Goal: Information Seeking & Learning: Learn about a topic

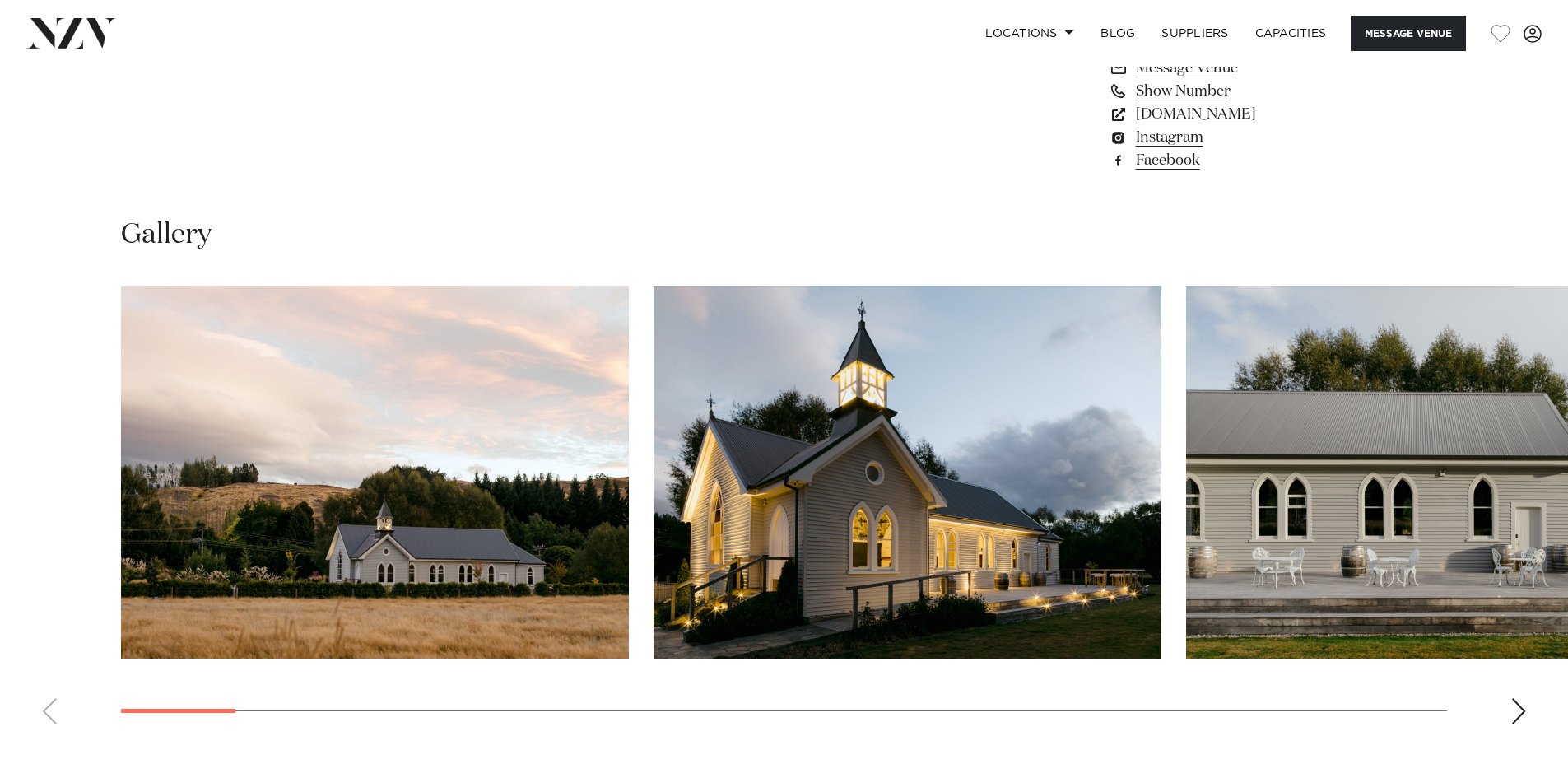
scroll to position [1565, 0]
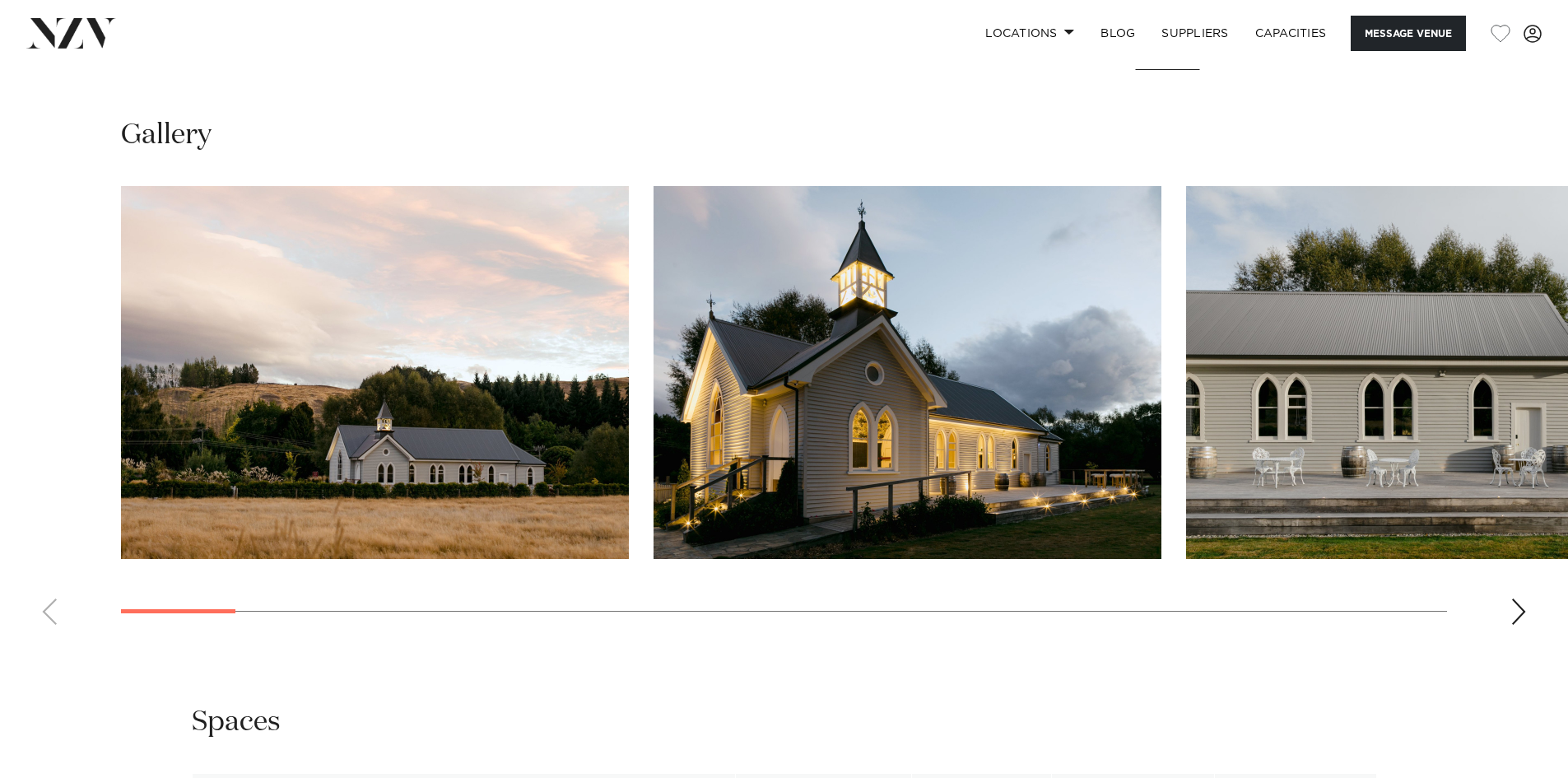
click at [1521, 607] on div "Next slide" at bounding box center [1518, 612] width 16 height 27
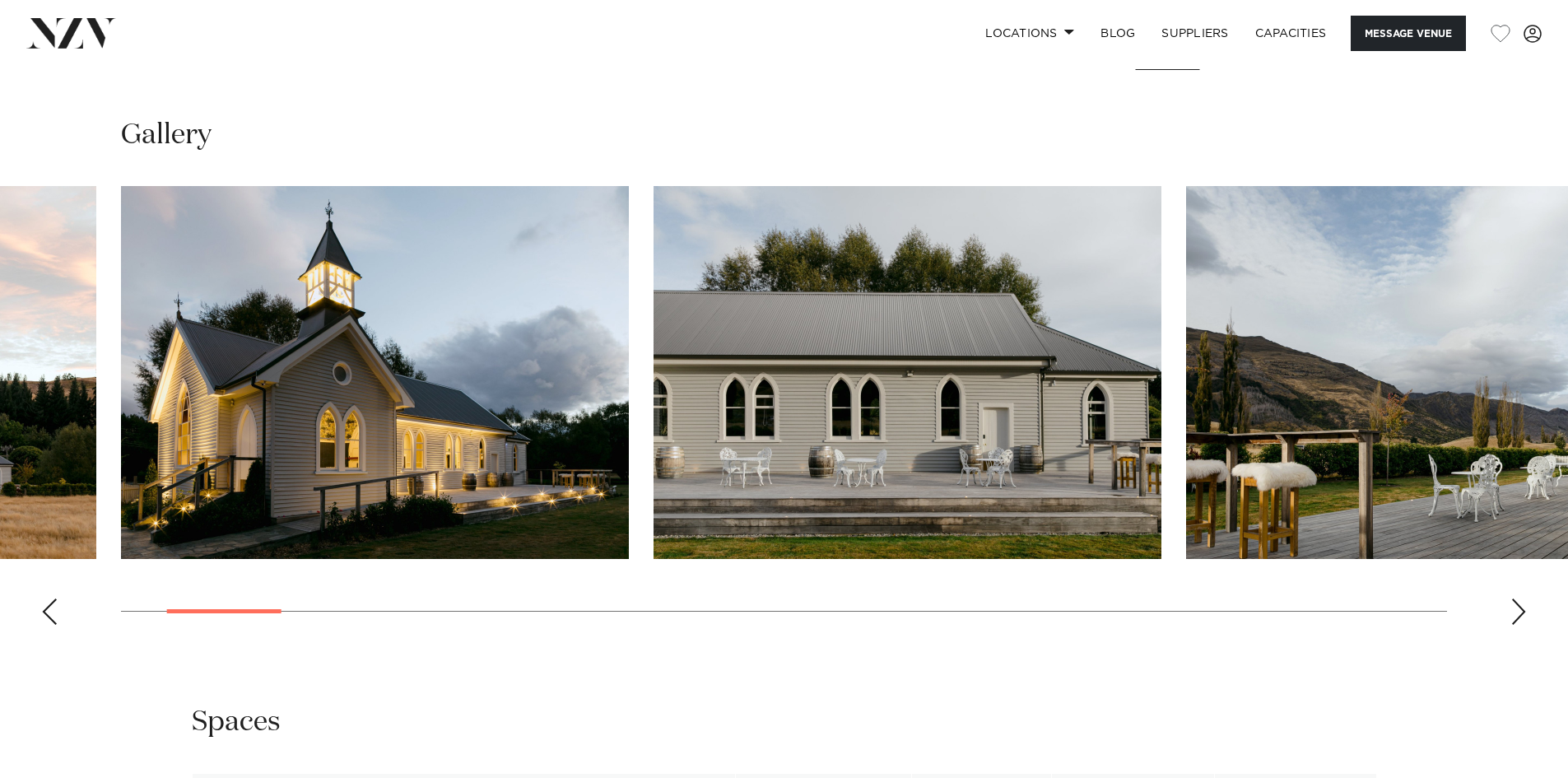
click at [1521, 607] on div "Next slide" at bounding box center [1518, 612] width 16 height 27
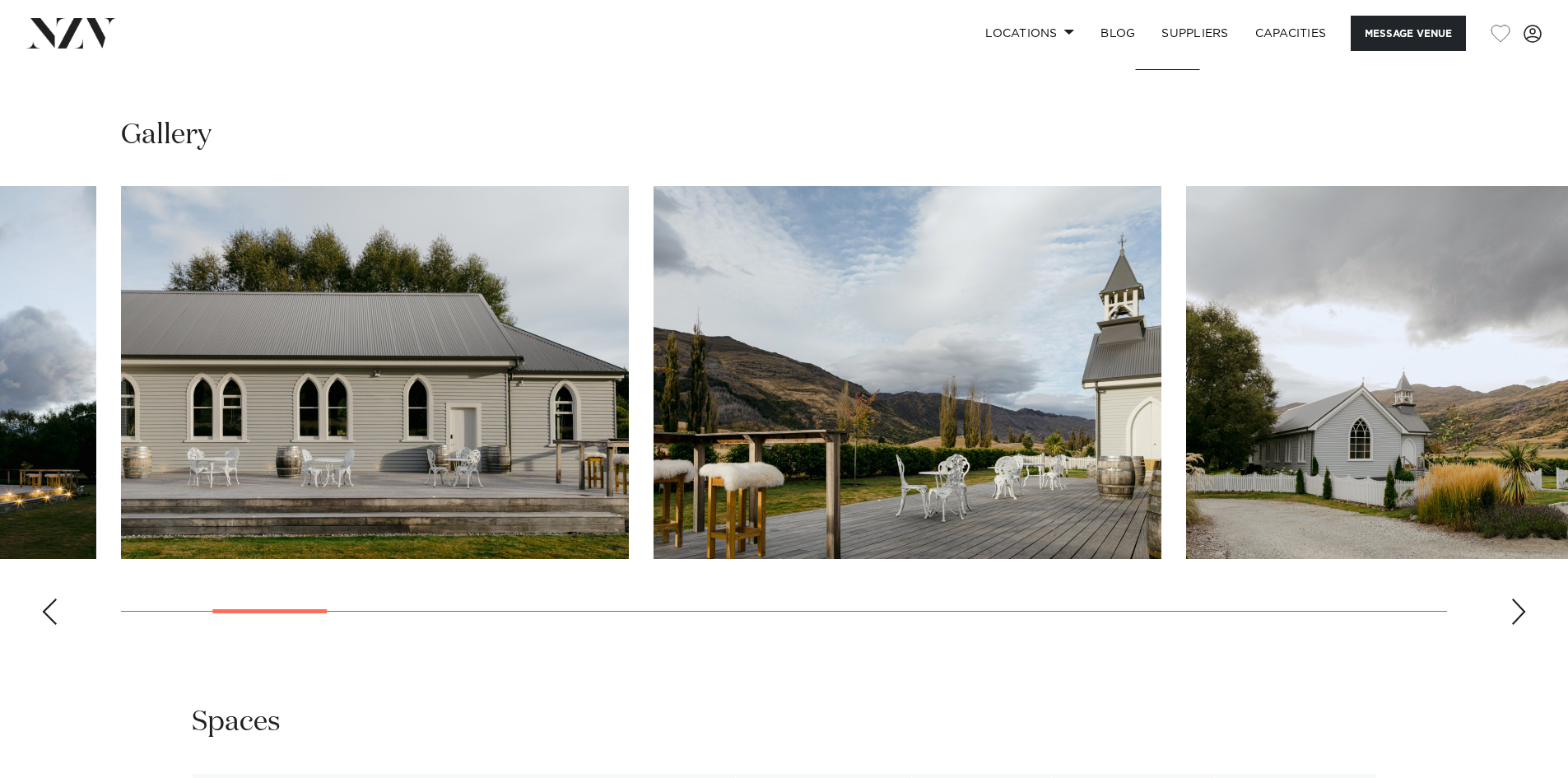
click at [1521, 607] on div "Next slide" at bounding box center [1518, 612] width 16 height 27
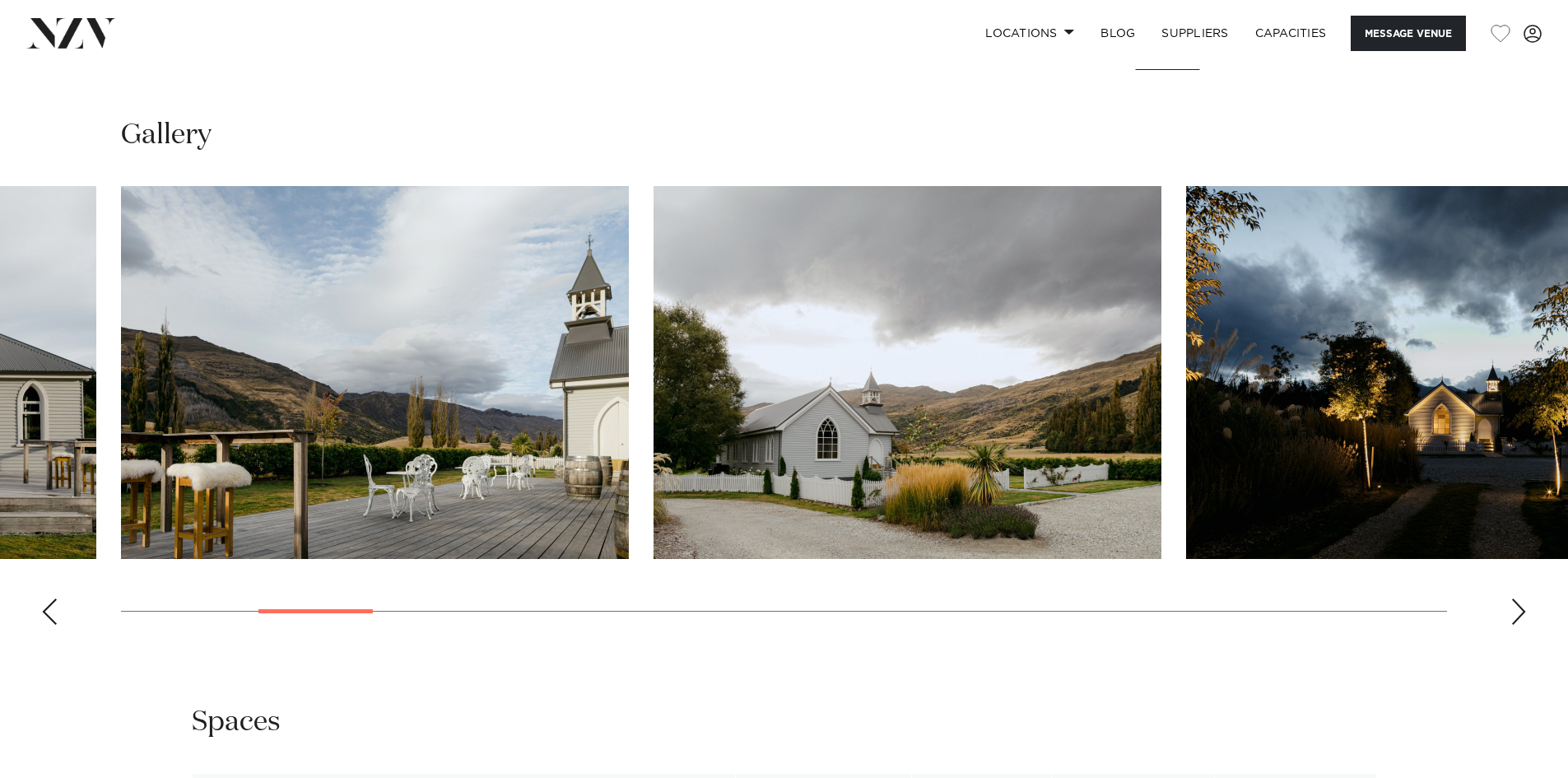
click at [1521, 607] on div "Next slide" at bounding box center [1518, 612] width 16 height 27
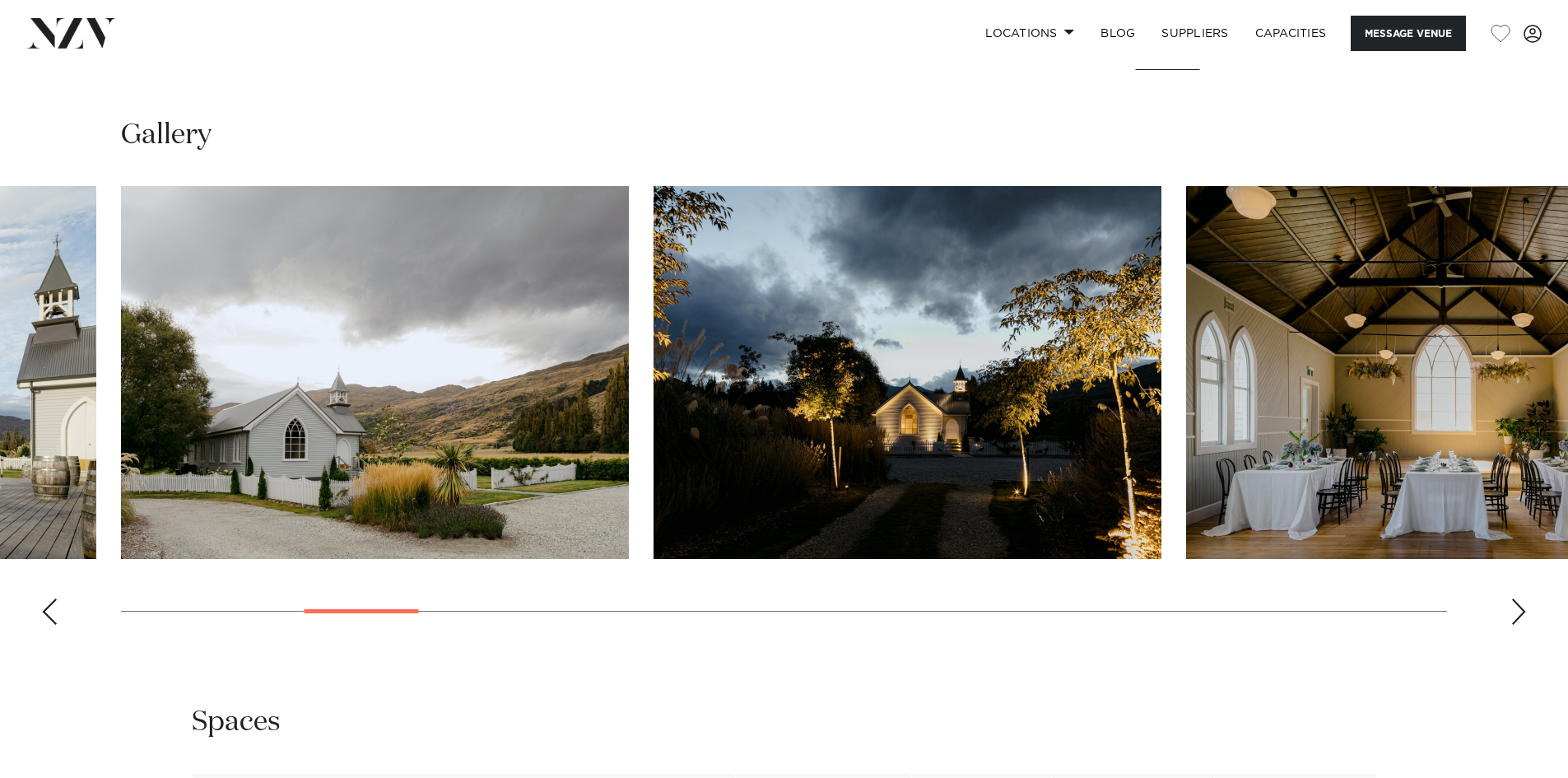
click at [1521, 607] on div "Next slide" at bounding box center [1518, 612] width 16 height 27
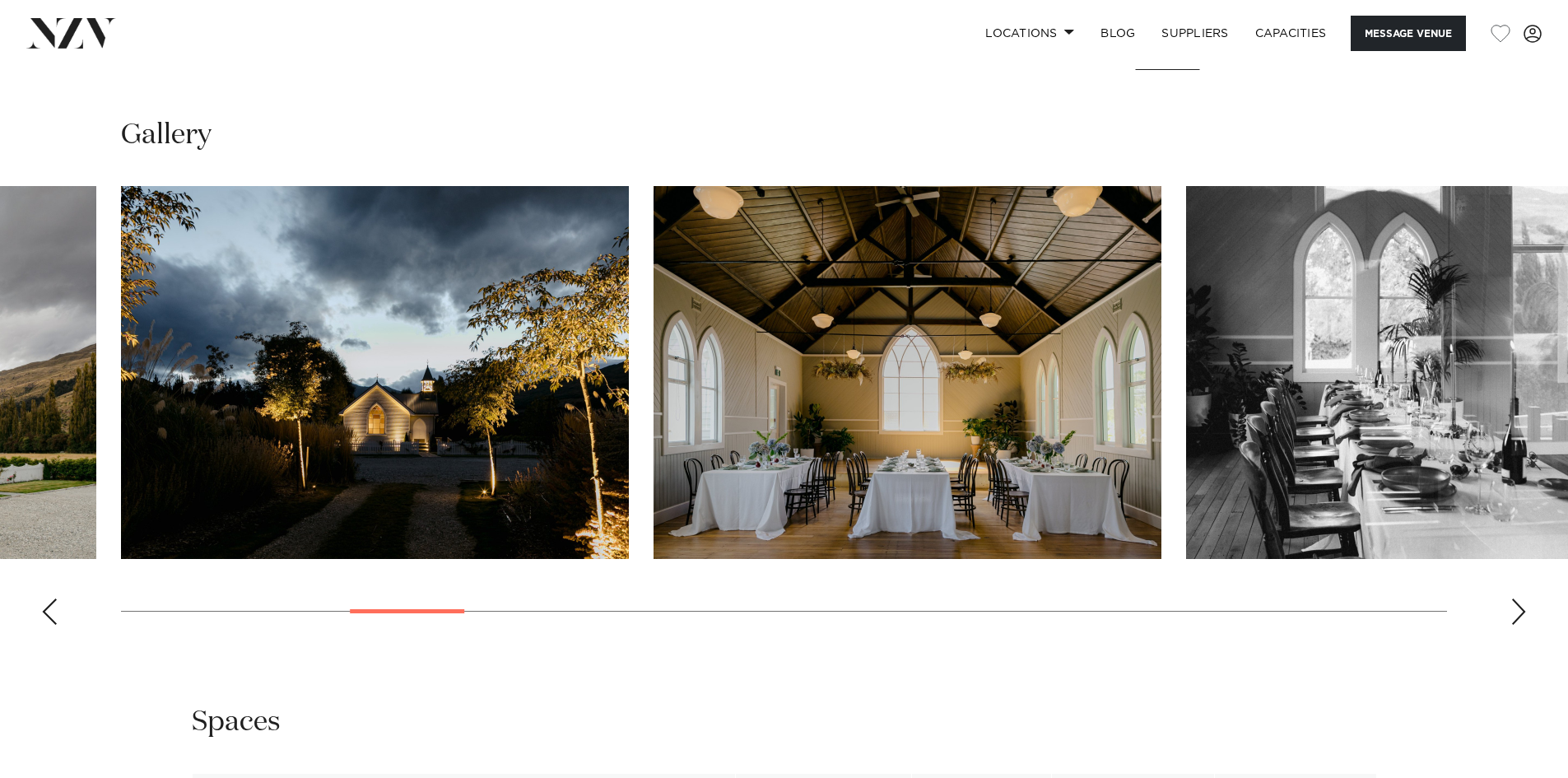
click at [1511, 603] on div "Next slide" at bounding box center [1518, 612] width 16 height 27
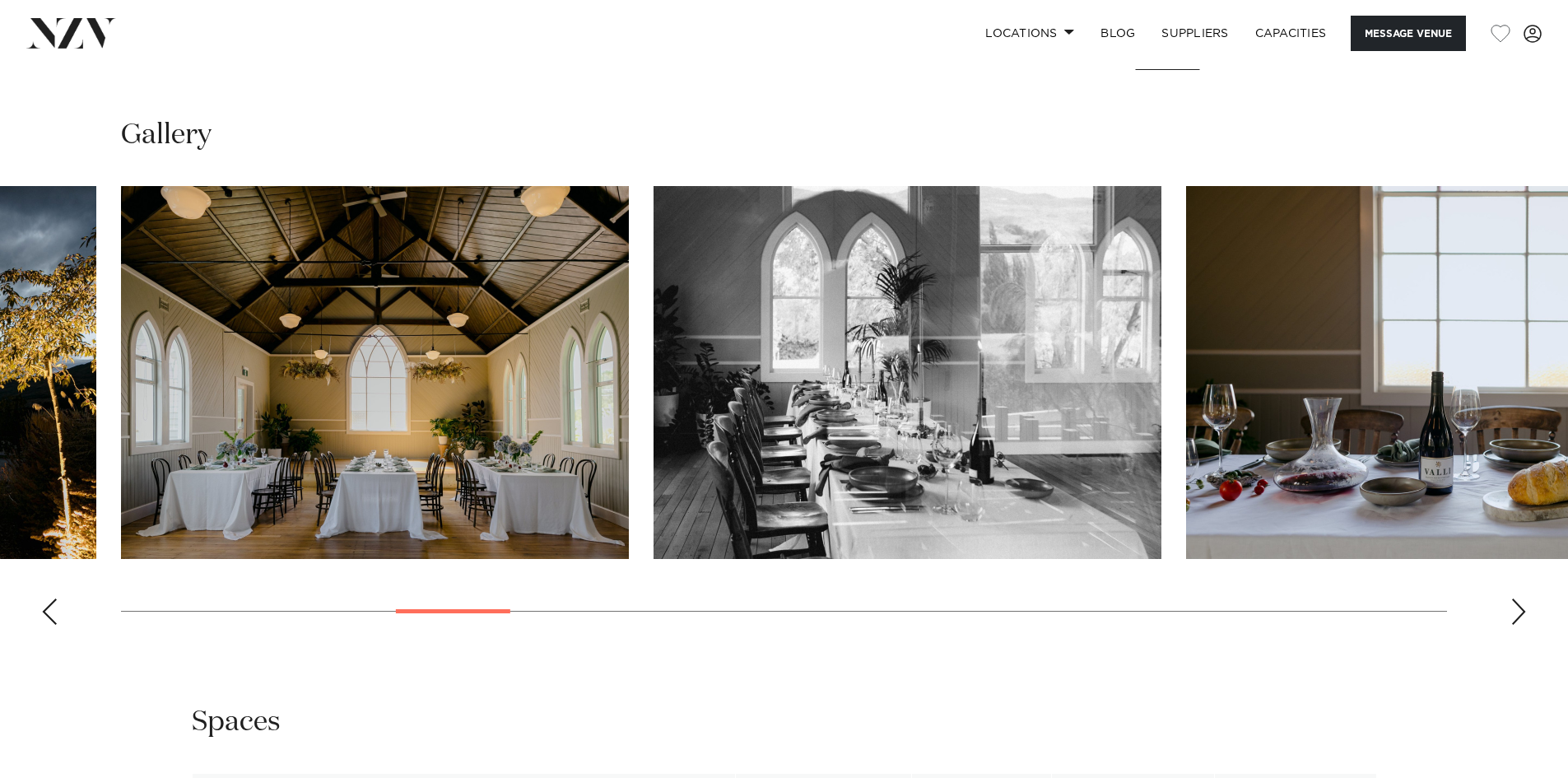
click at [1511, 603] on div "Next slide" at bounding box center [1518, 612] width 16 height 27
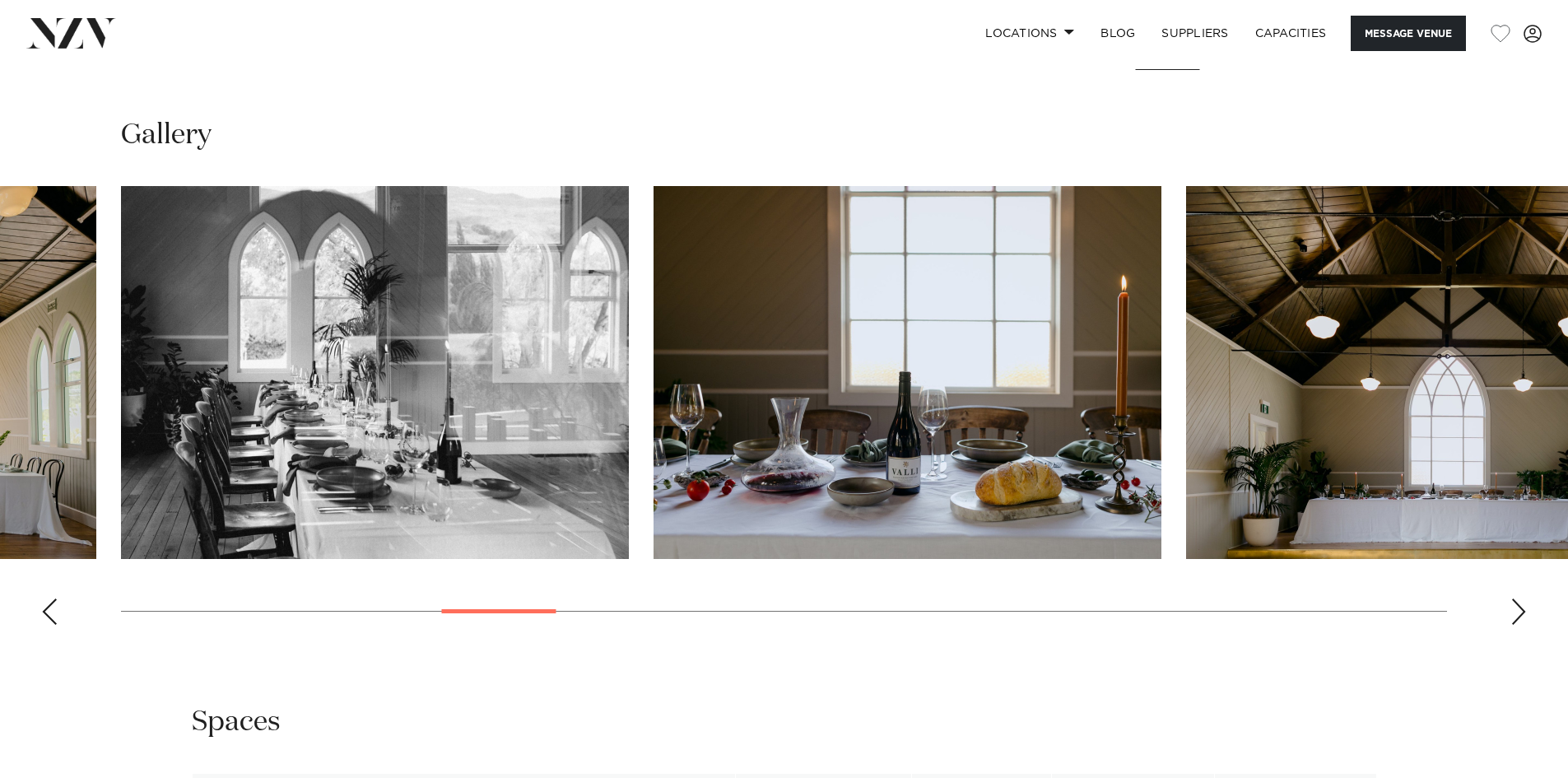
click at [1511, 603] on div "Next slide" at bounding box center [1518, 612] width 16 height 27
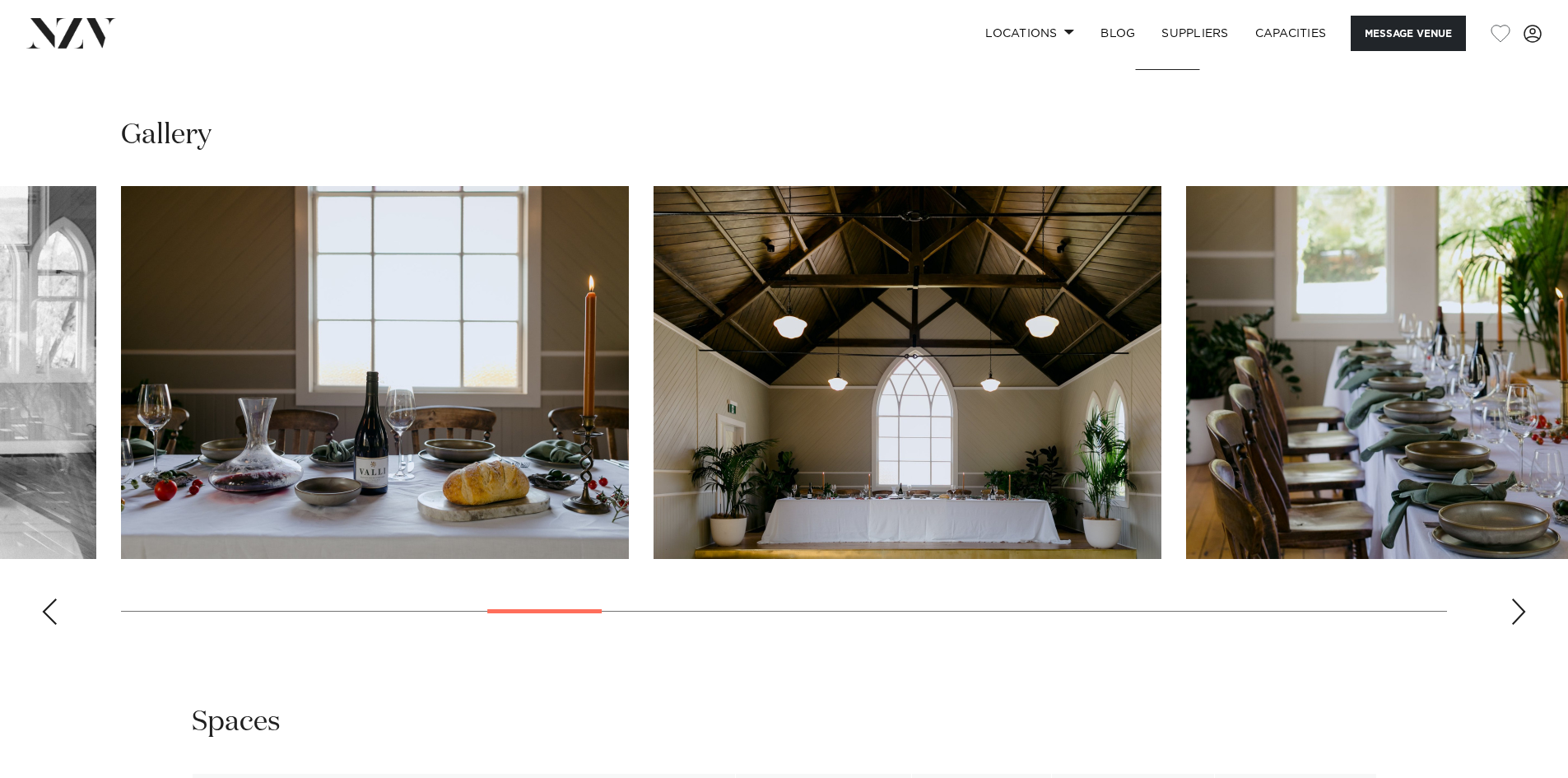
click at [1511, 603] on div "Next slide" at bounding box center [1518, 612] width 16 height 27
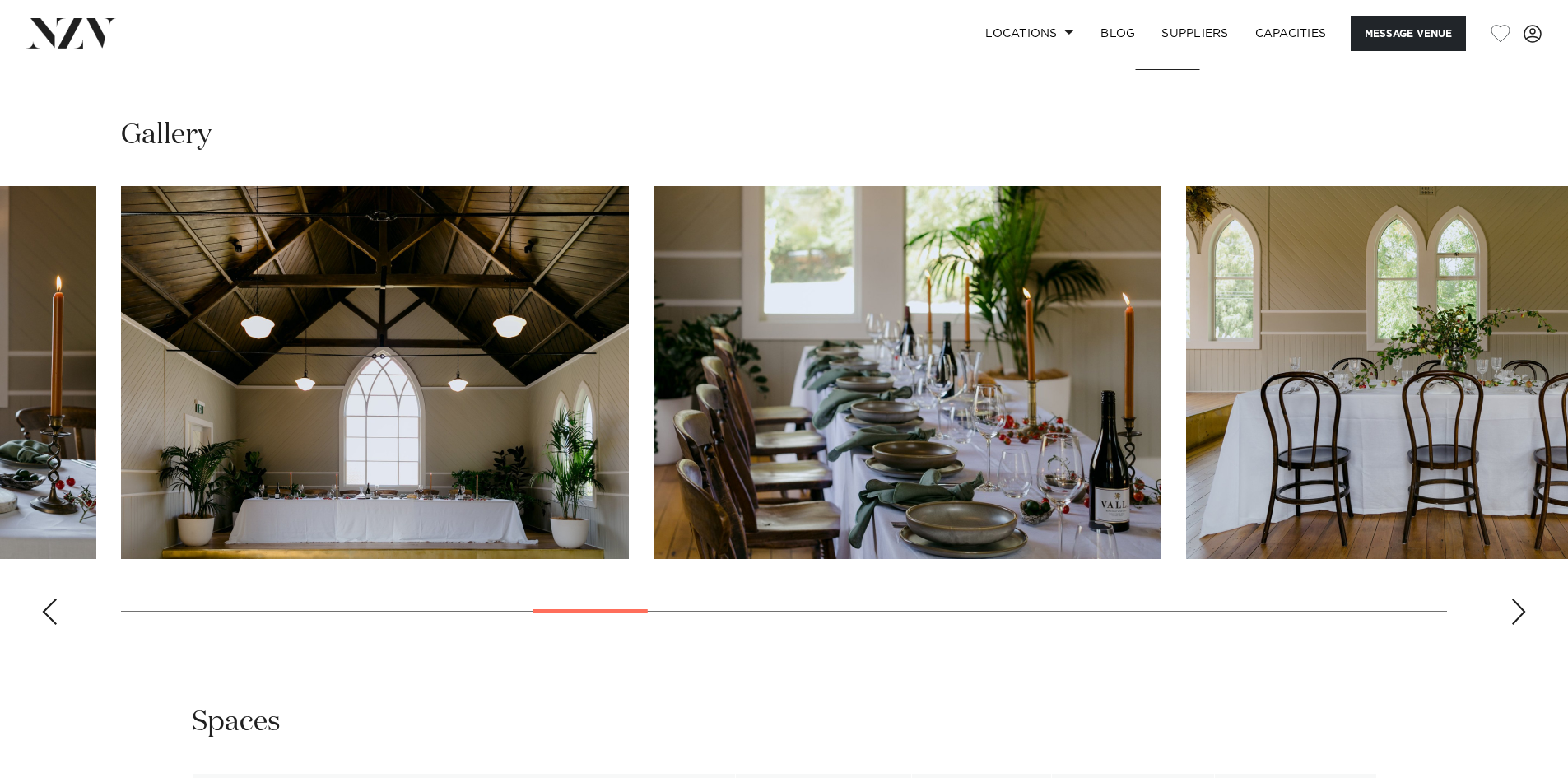
click at [1511, 603] on div "Next slide" at bounding box center [1518, 612] width 16 height 27
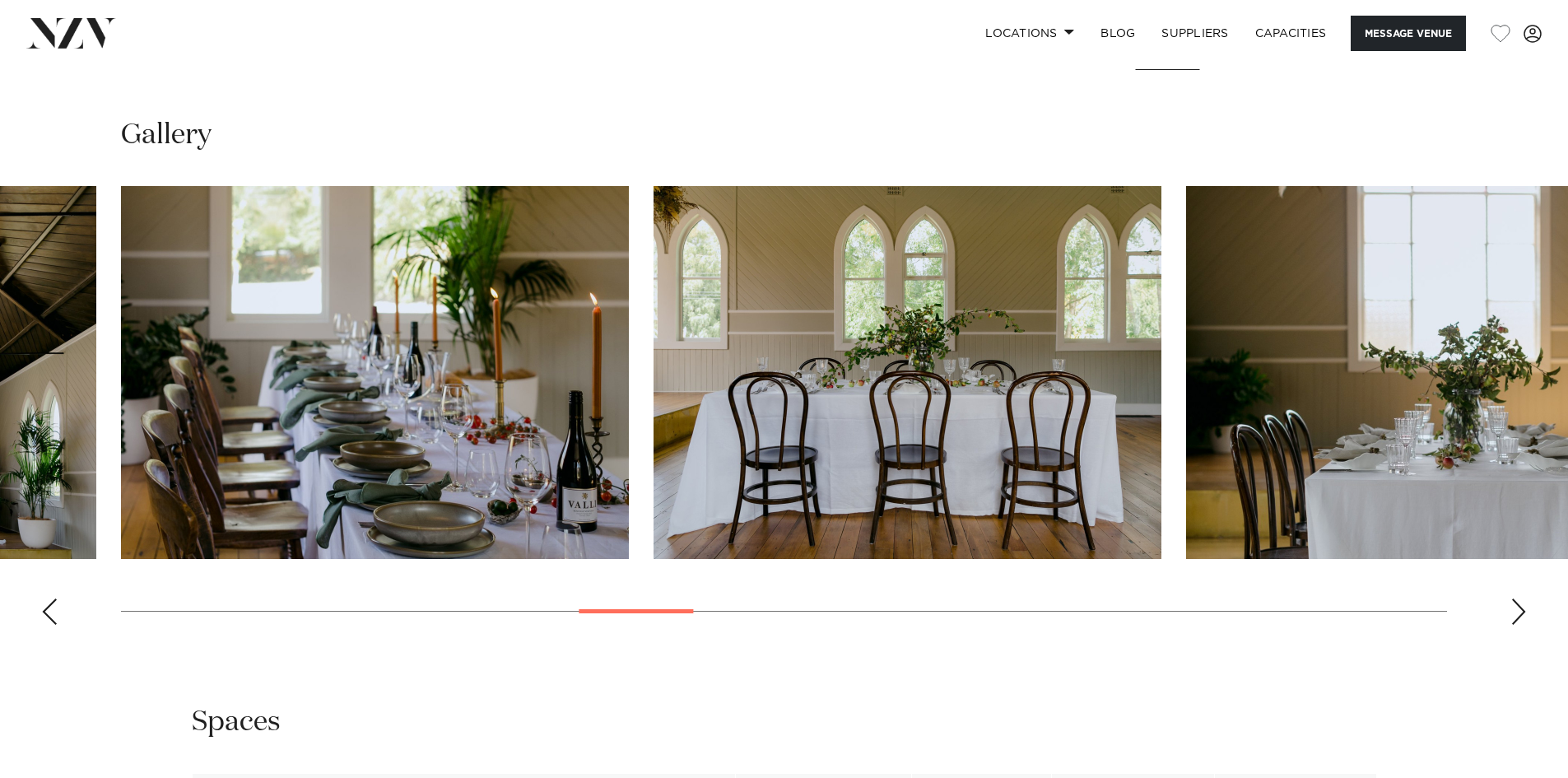
click at [1511, 603] on div "Next slide" at bounding box center [1518, 612] width 16 height 27
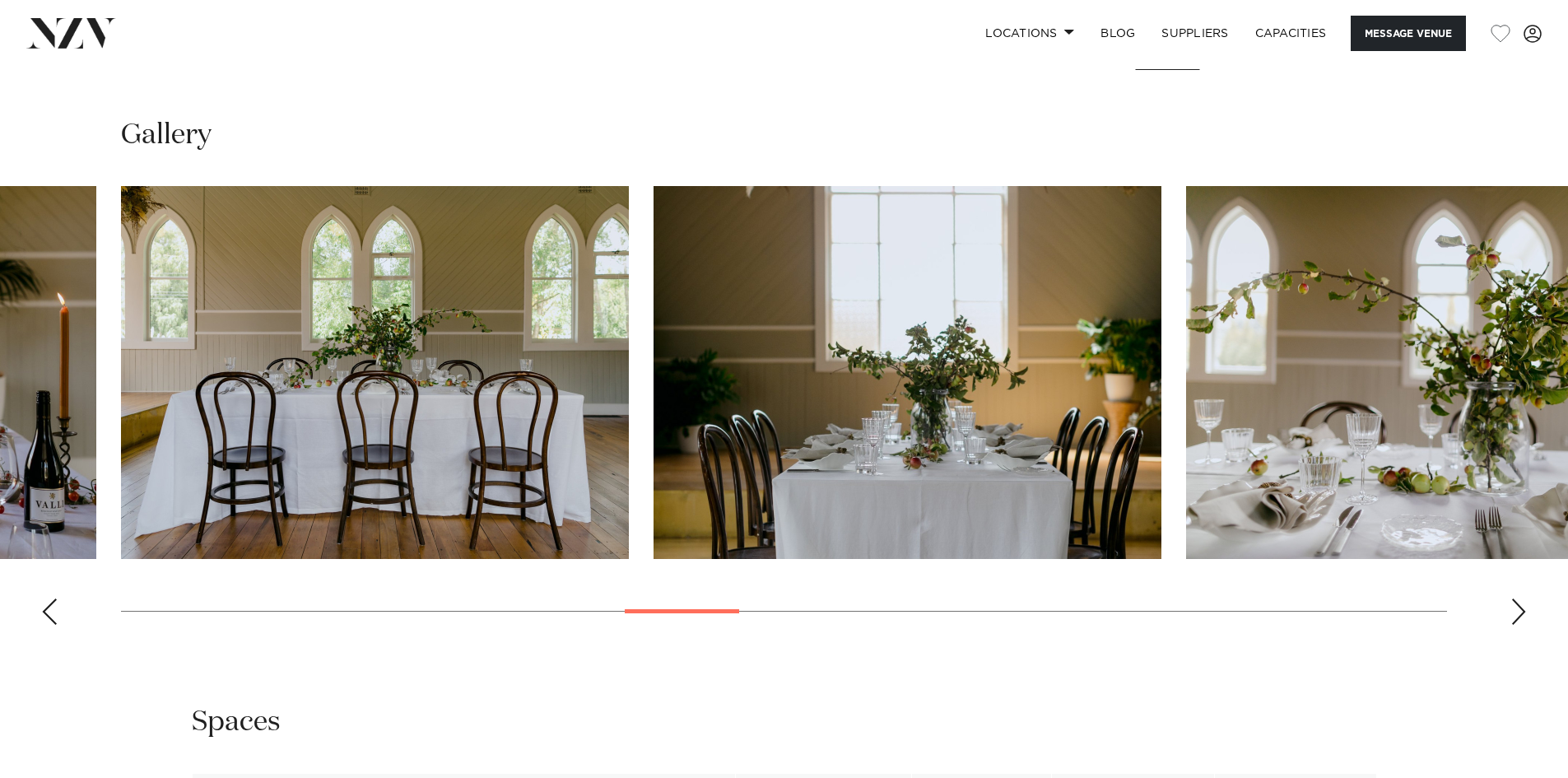
click at [1511, 603] on div "Next slide" at bounding box center [1518, 612] width 16 height 27
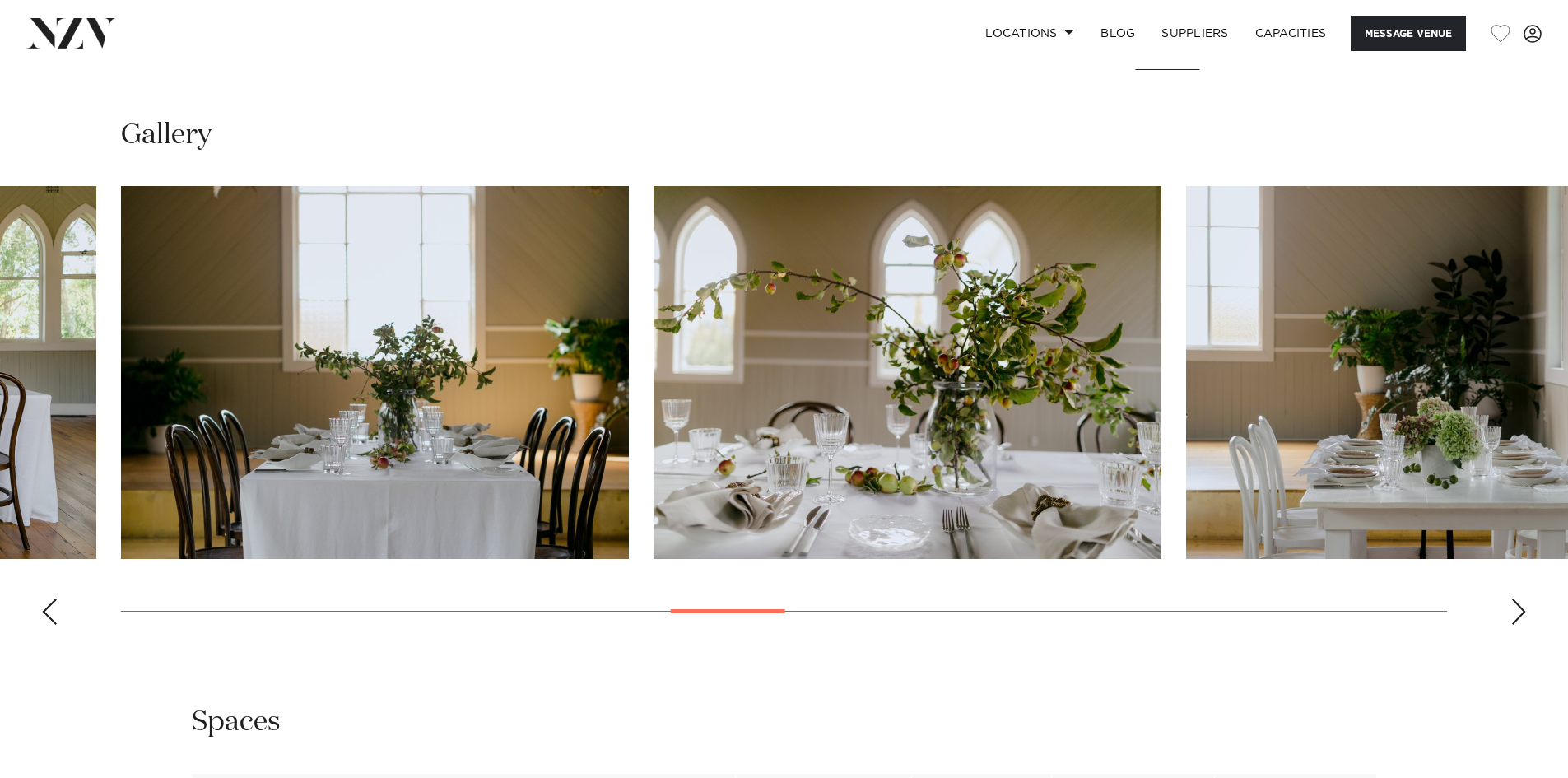
click at [1511, 603] on div "Next slide" at bounding box center [1518, 612] width 16 height 27
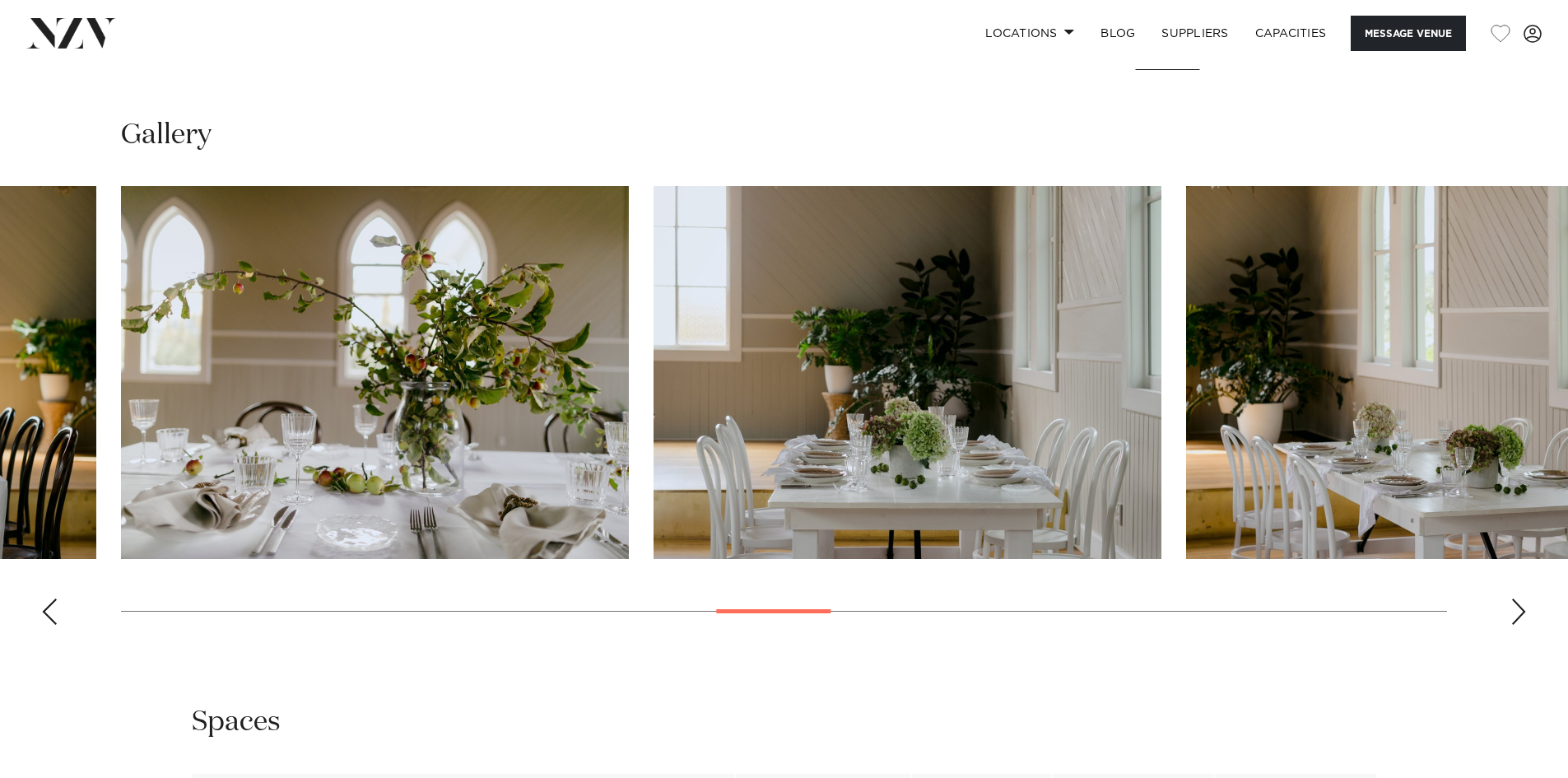
click at [1511, 603] on div "Next slide" at bounding box center [1518, 612] width 16 height 27
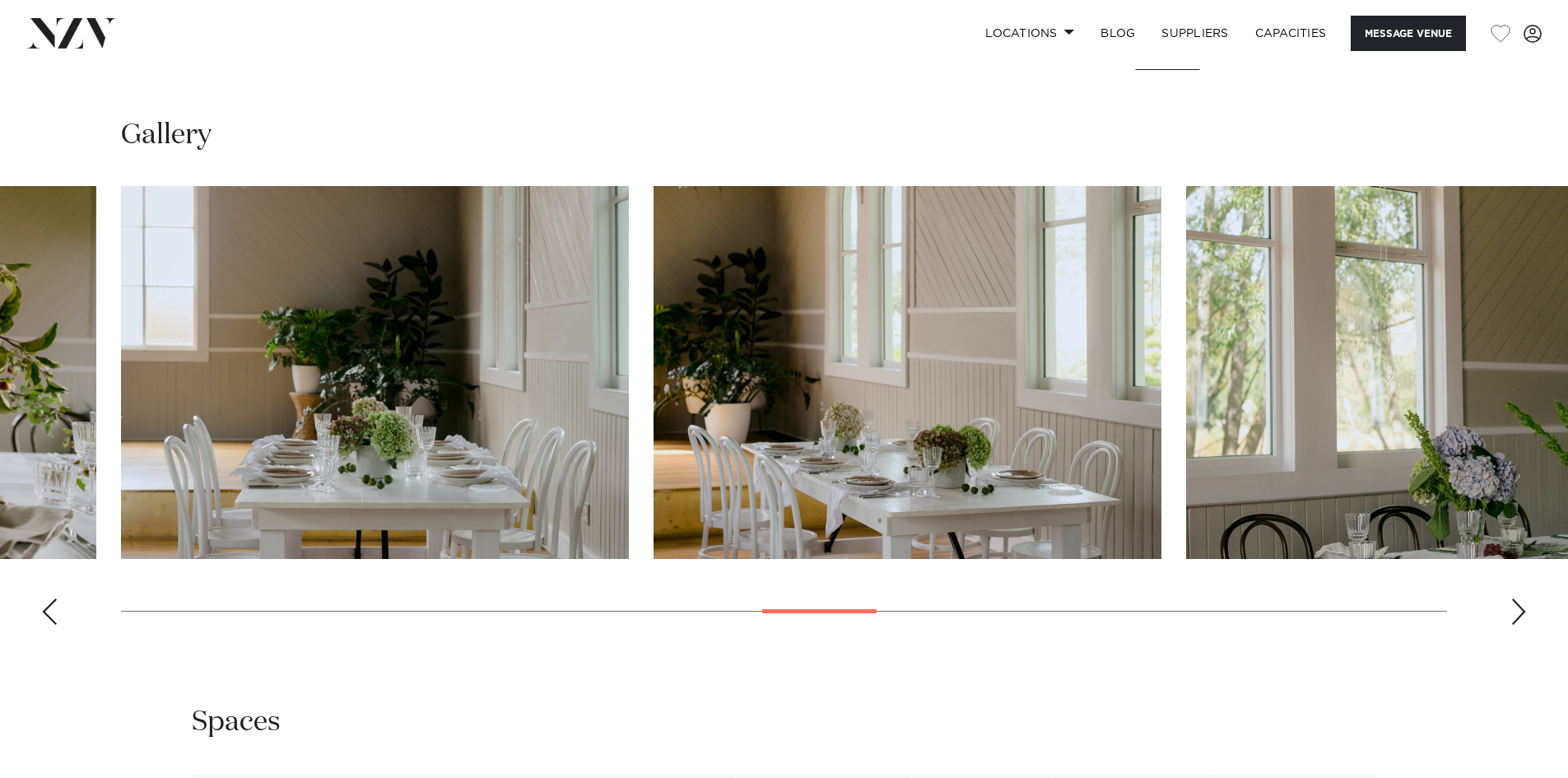
click at [1511, 603] on div "Next slide" at bounding box center [1518, 612] width 16 height 27
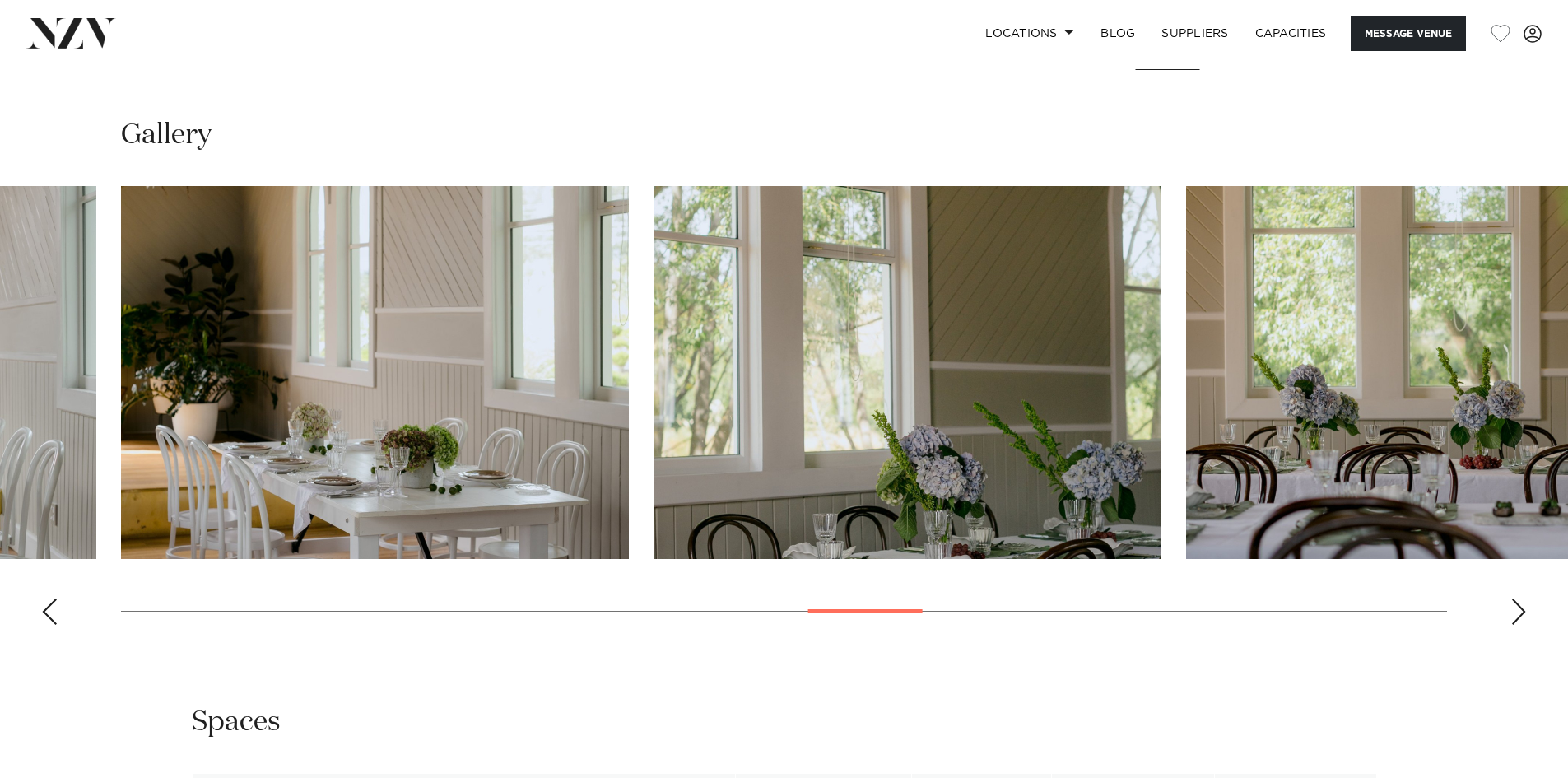
click at [1511, 603] on div "Next slide" at bounding box center [1518, 612] width 16 height 27
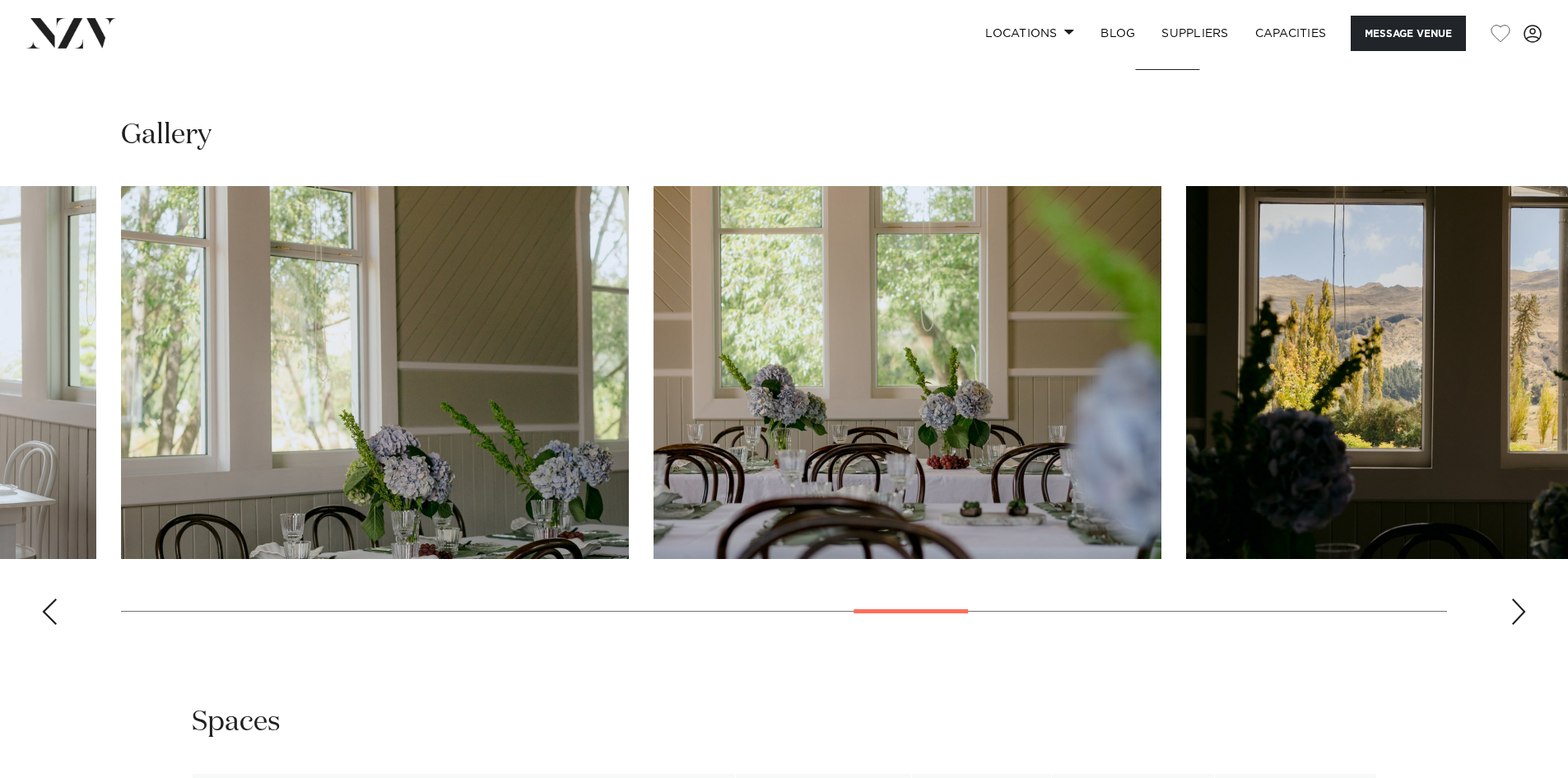
click at [1511, 603] on div "Next slide" at bounding box center [1518, 612] width 16 height 27
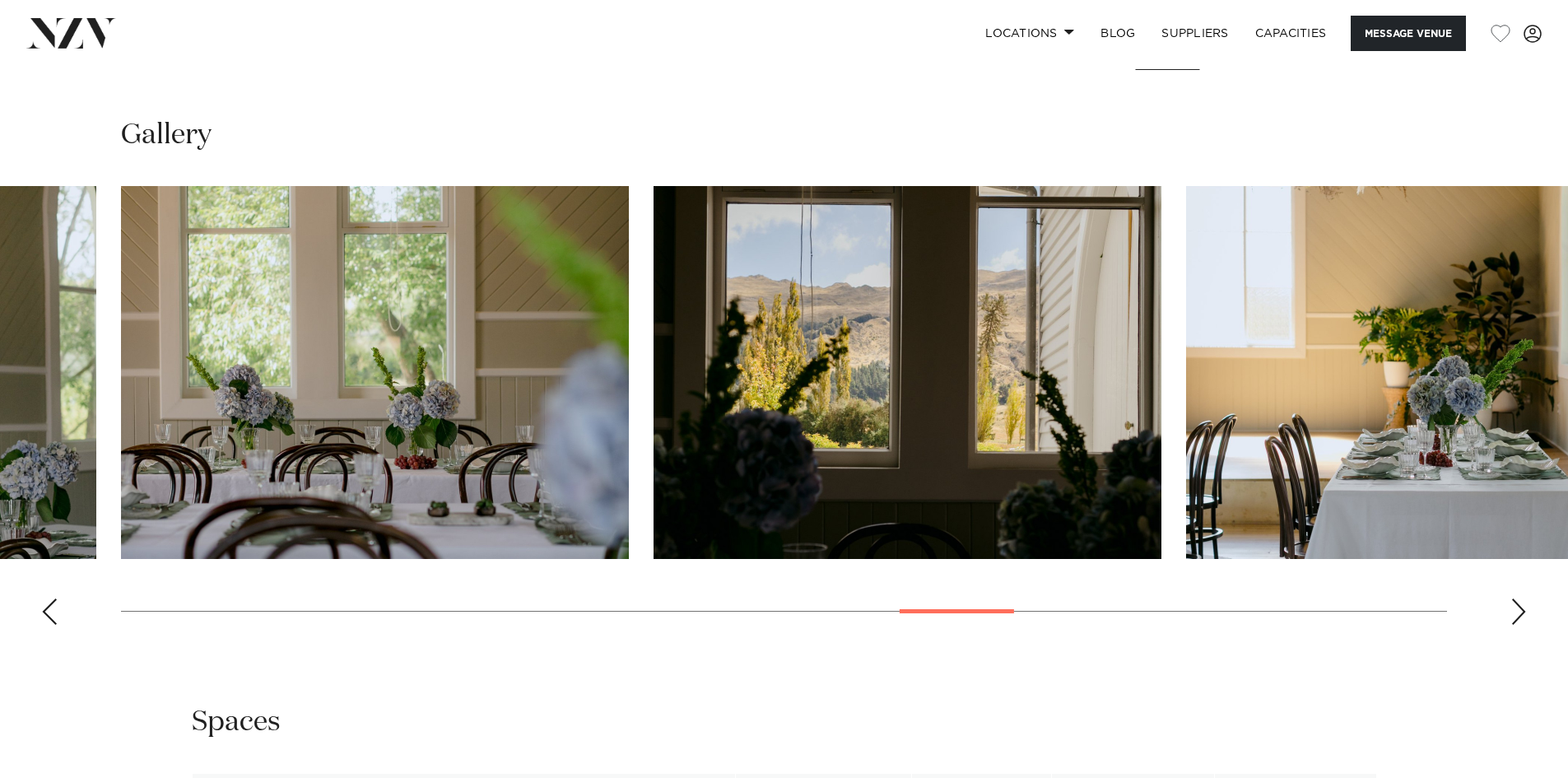
click at [1511, 603] on div "Next slide" at bounding box center [1518, 612] width 16 height 27
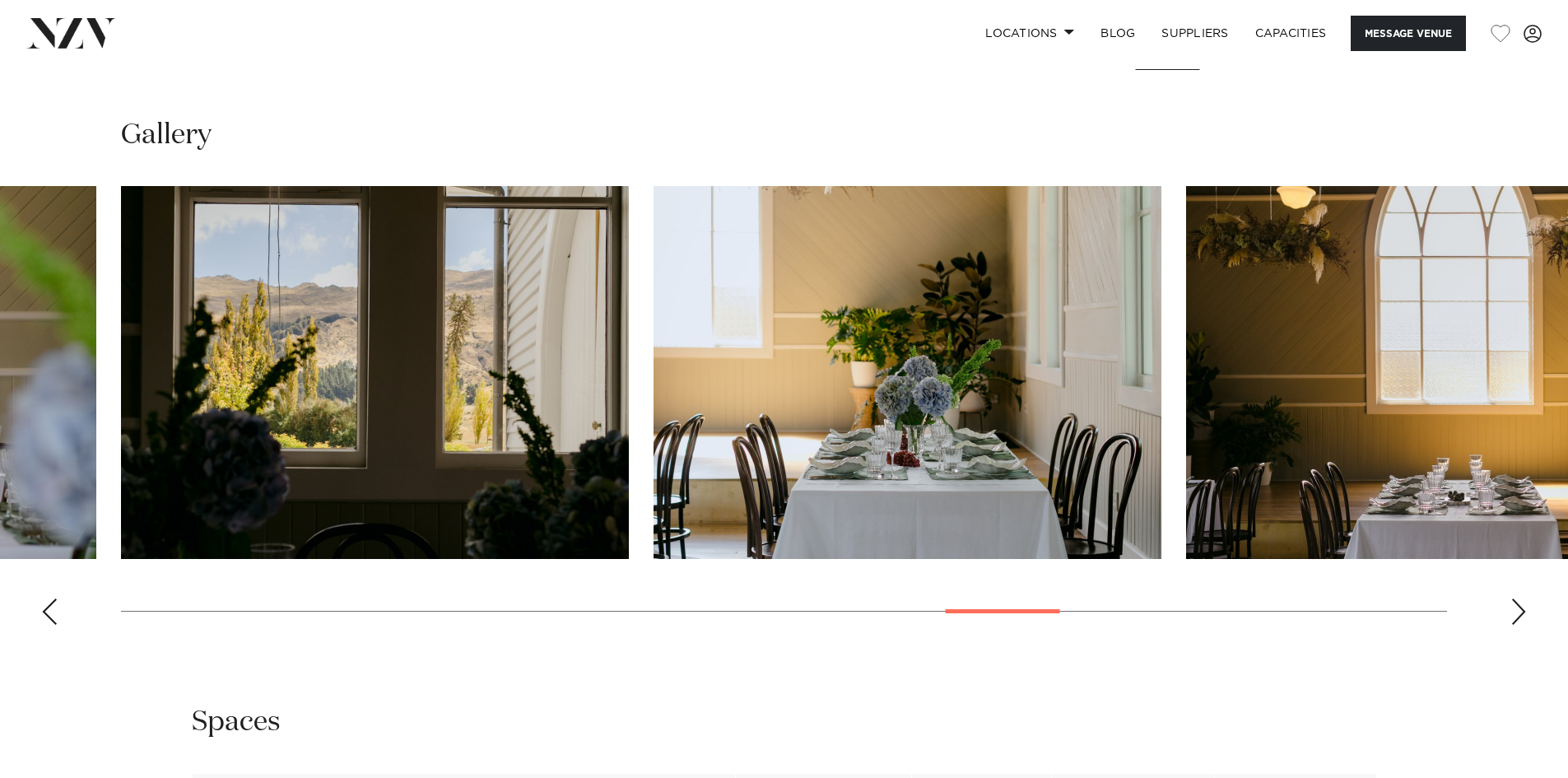
click at [1518, 613] on div "Next slide" at bounding box center [1518, 612] width 16 height 27
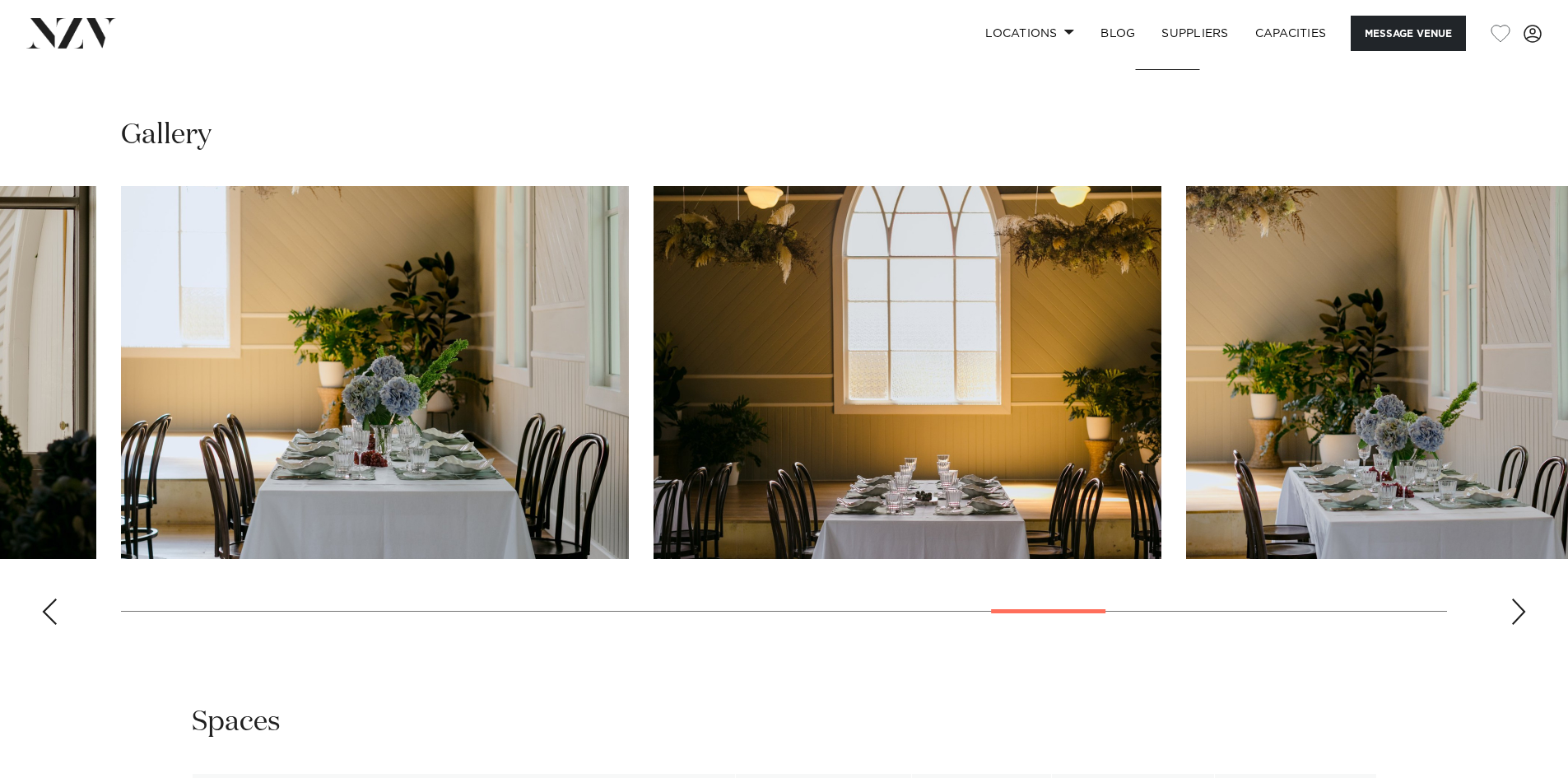
click at [1518, 613] on div "Next slide" at bounding box center [1518, 612] width 16 height 27
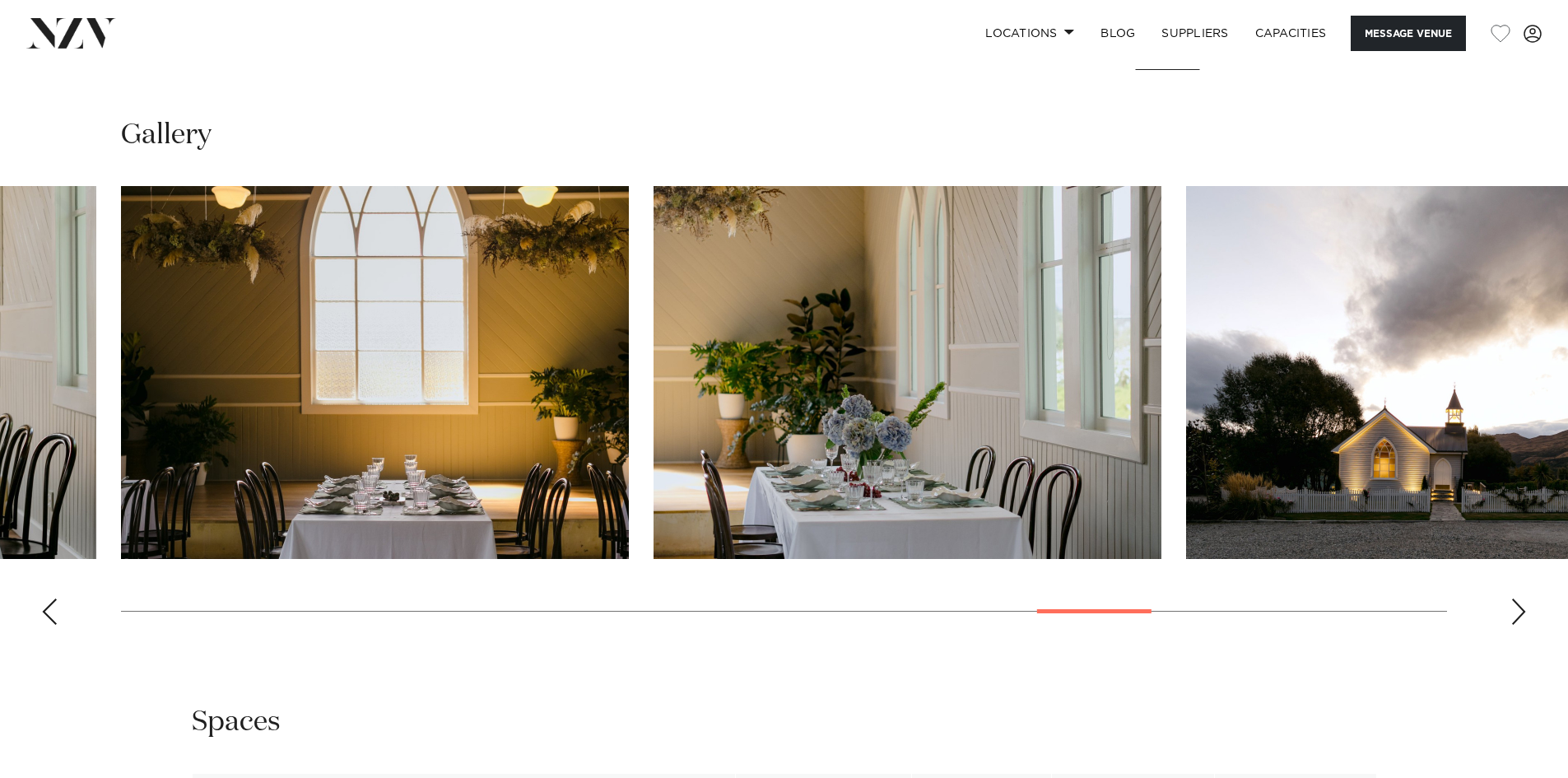
click at [1518, 613] on div "Next slide" at bounding box center [1518, 612] width 16 height 27
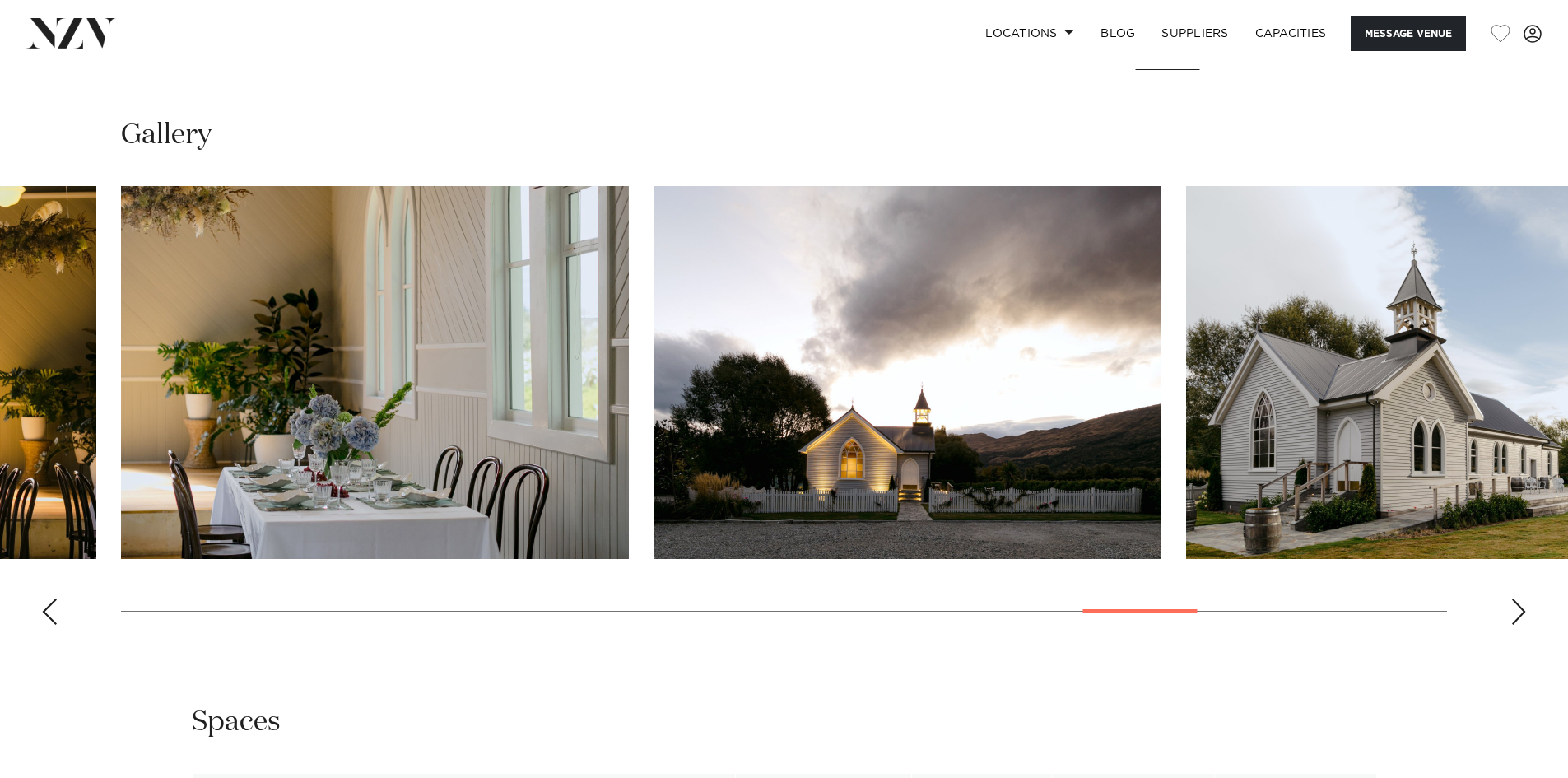
click at [929, 405] on img "23 / 29" at bounding box center [908, 372] width 508 height 373
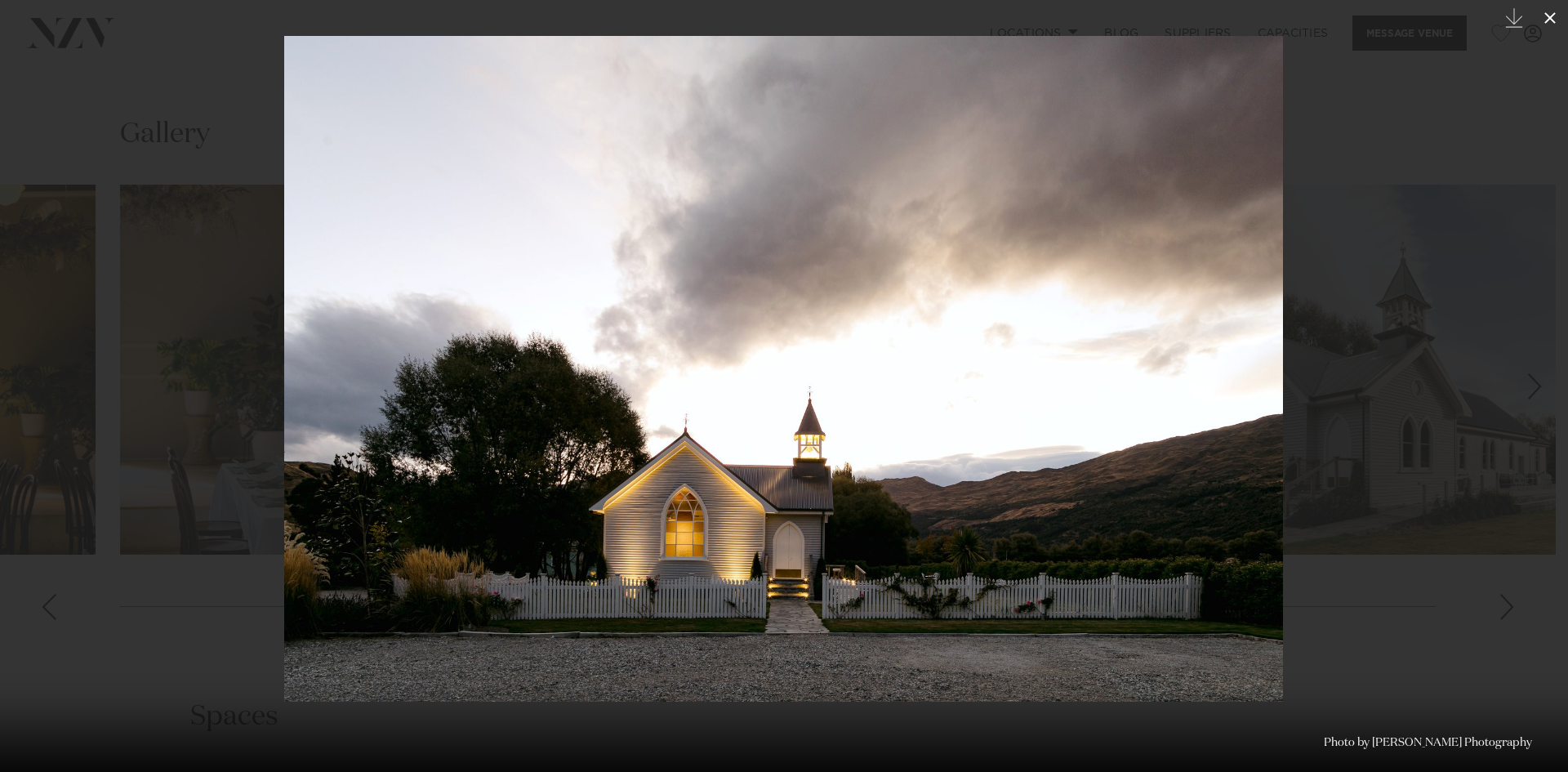
click at [1555, 19] on icon at bounding box center [1550, 18] width 20 height 20
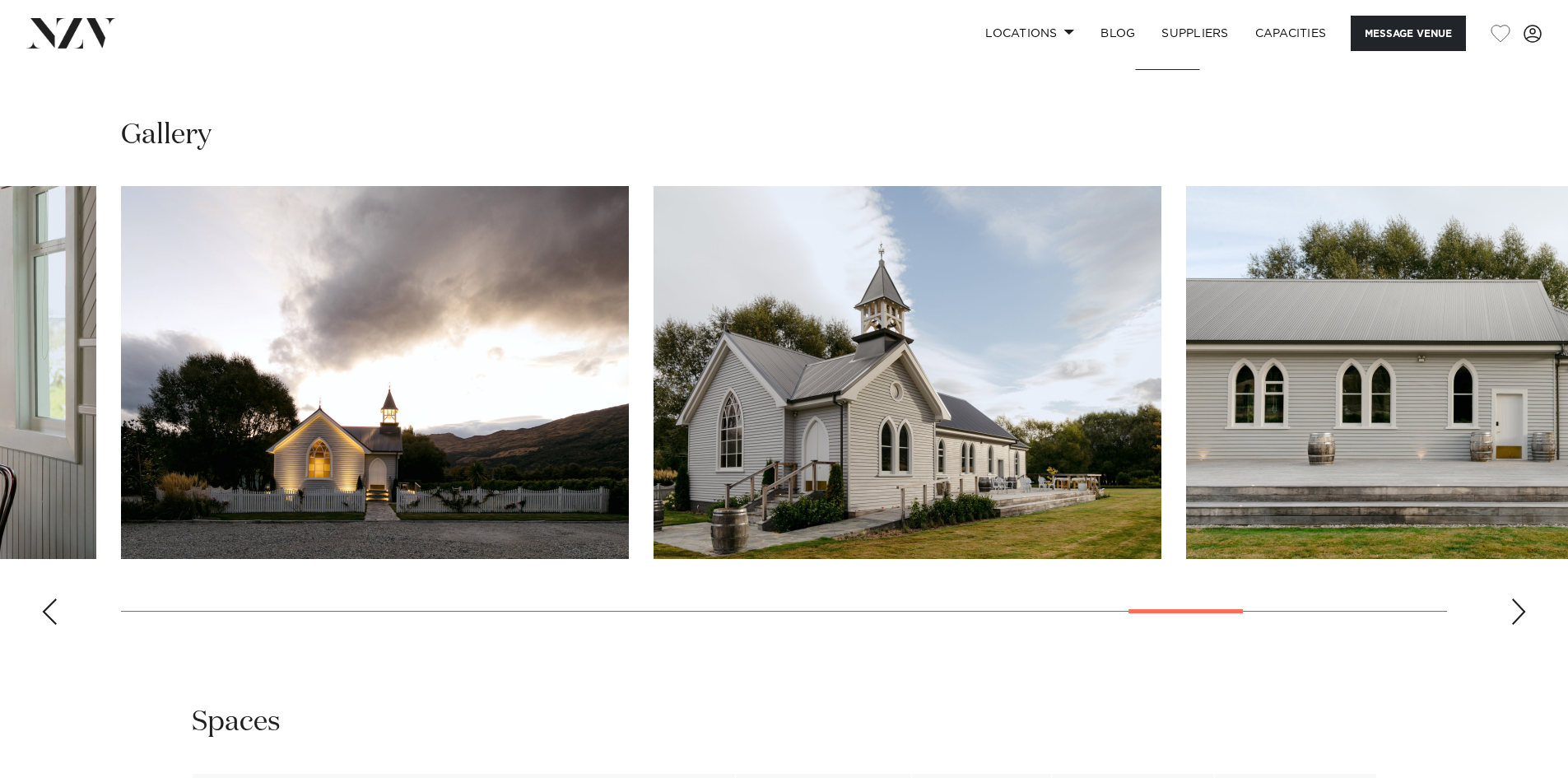
click at [1515, 607] on div "Next slide" at bounding box center [1518, 612] width 16 height 27
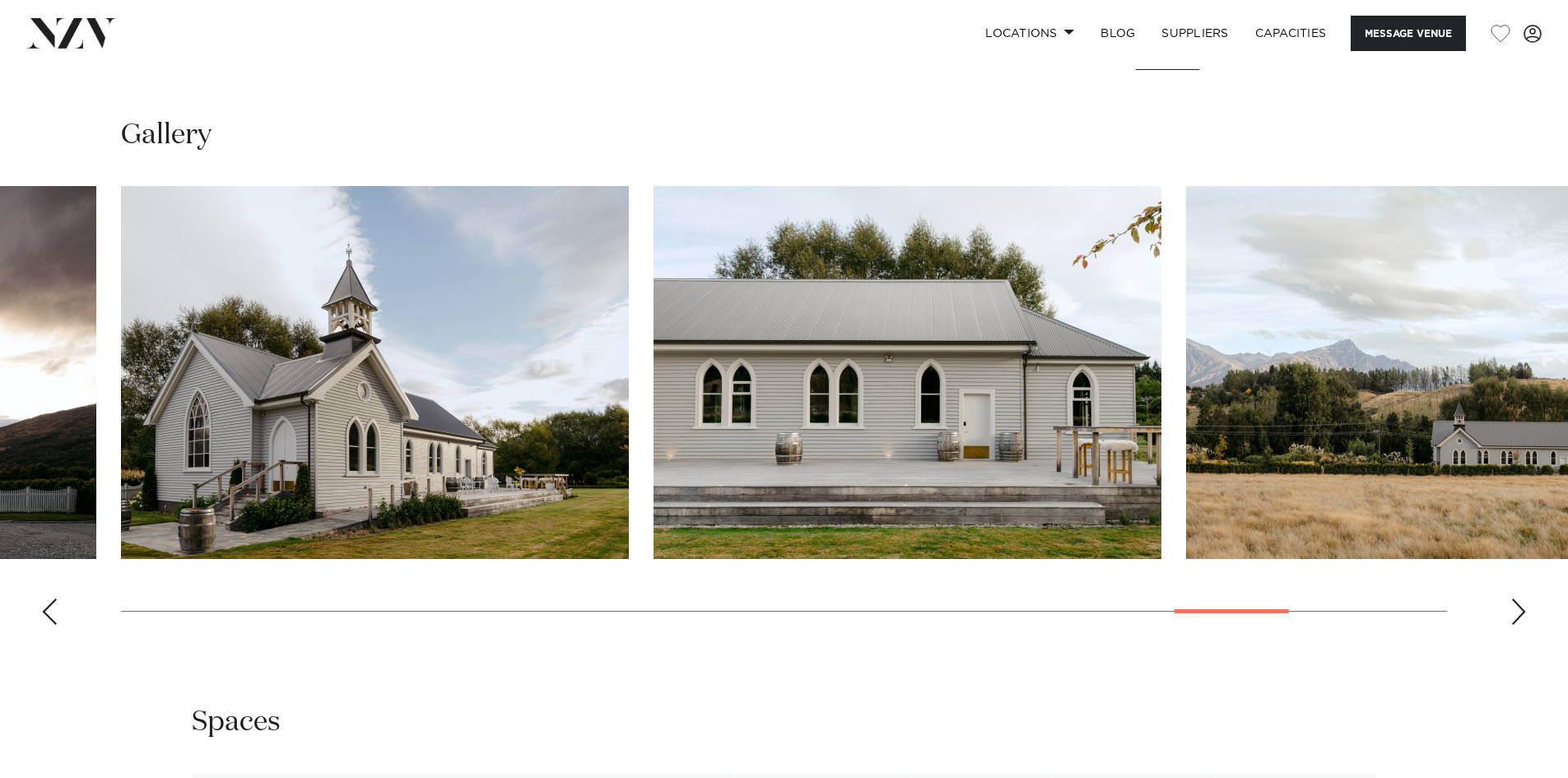
click at [1522, 608] on div "Next slide" at bounding box center [1518, 612] width 16 height 27
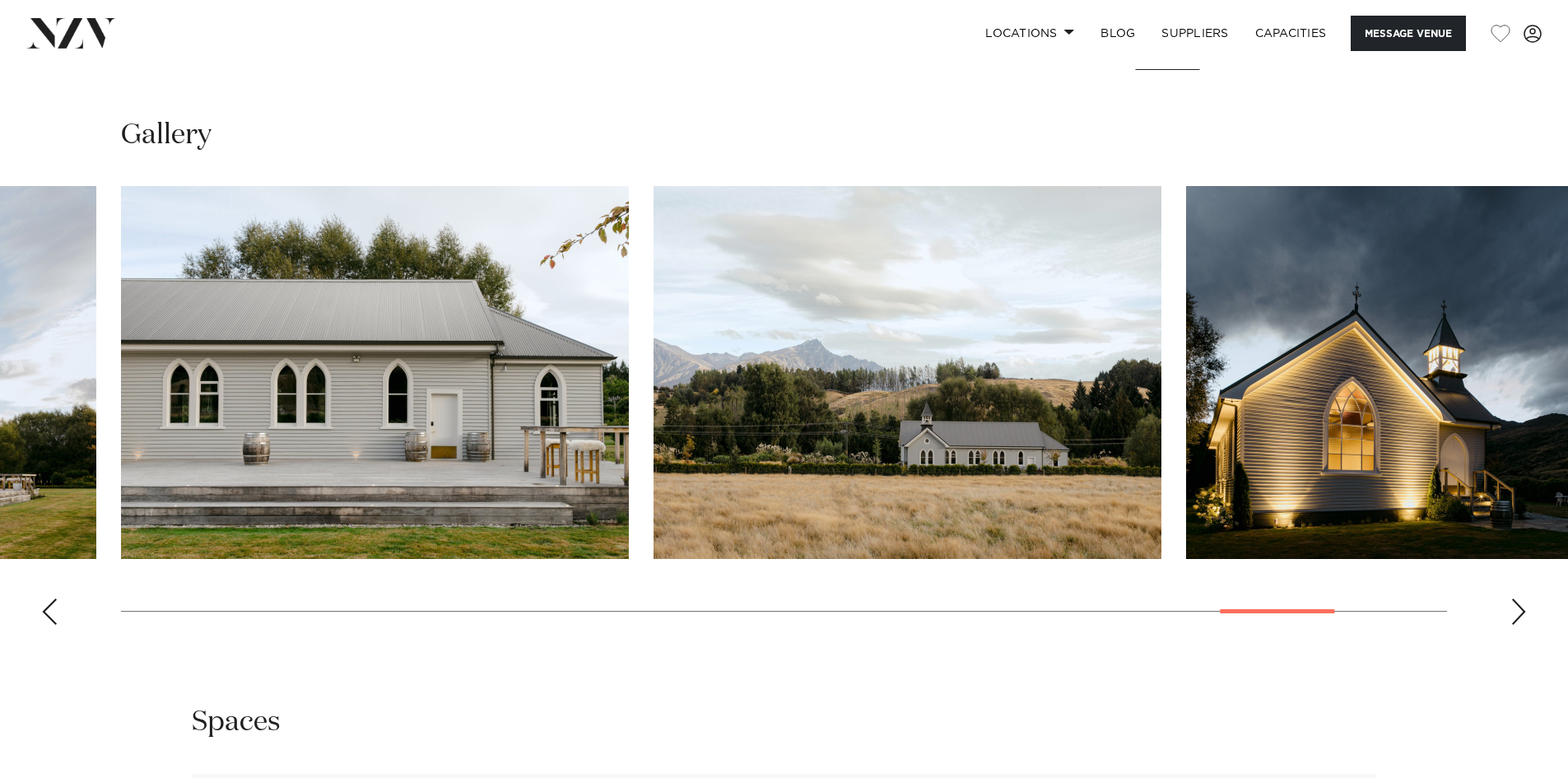
click at [911, 458] on img "26 / 29" at bounding box center [908, 372] width 508 height 373
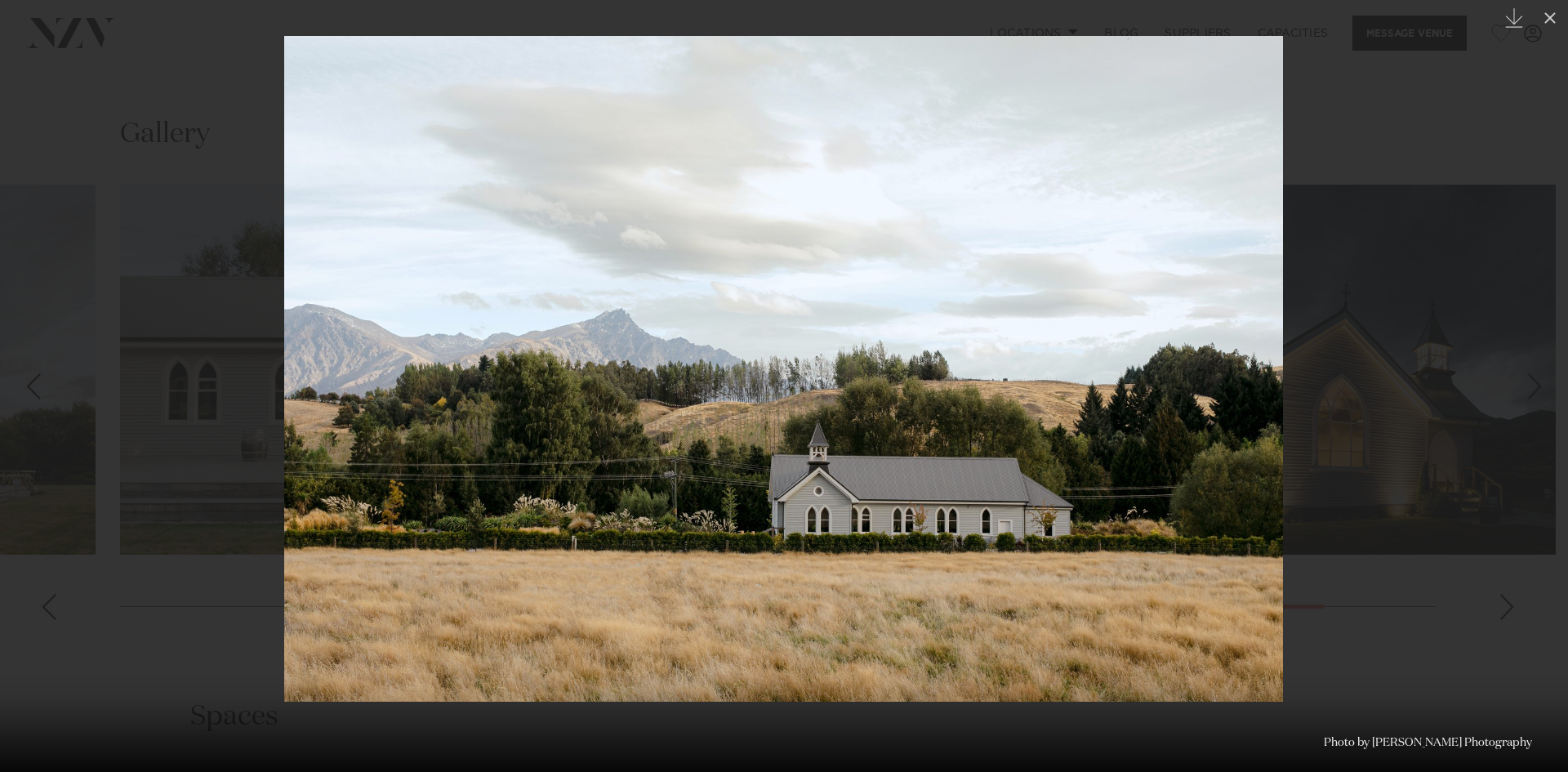
click at [1472, 122] on div at bounding box center [784, 386] width 1568 height 772
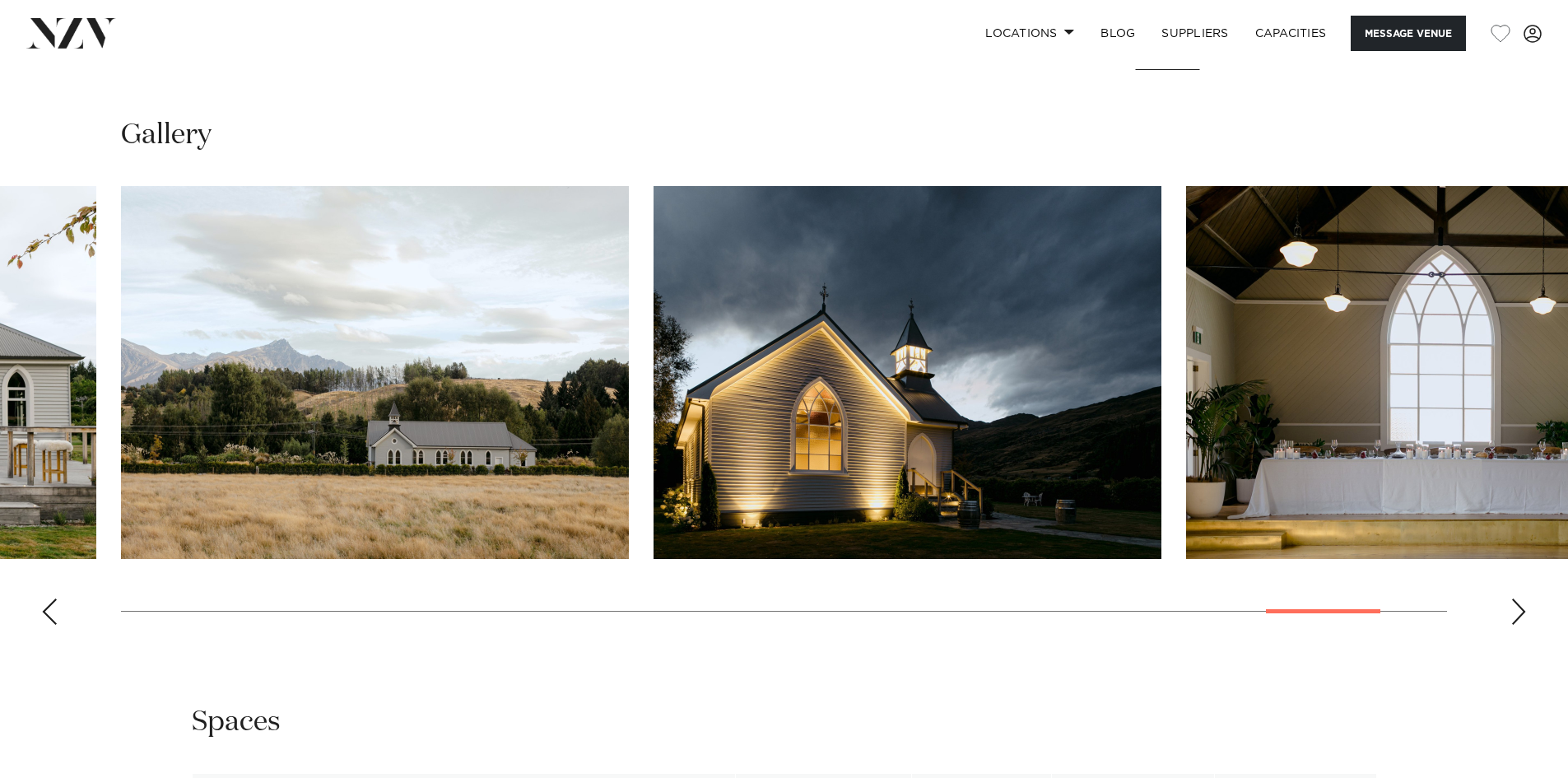
click at [1517, 610] on div "Next slide" at bounding box center [1518, 612] width 16 height 27
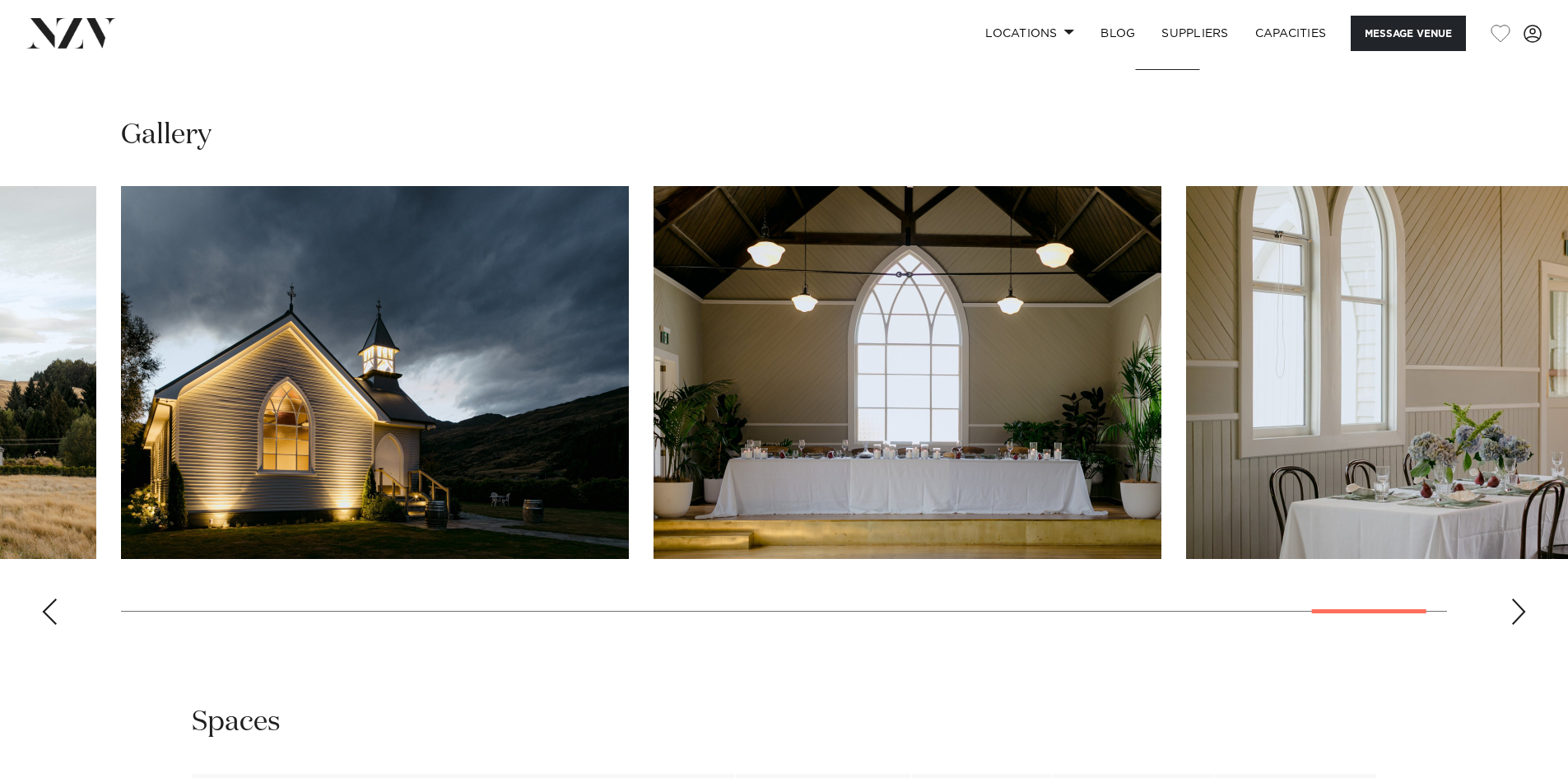
click at [1517, 610] on div "Next slide" at bounding box center [1518, 612] width 16 height 27
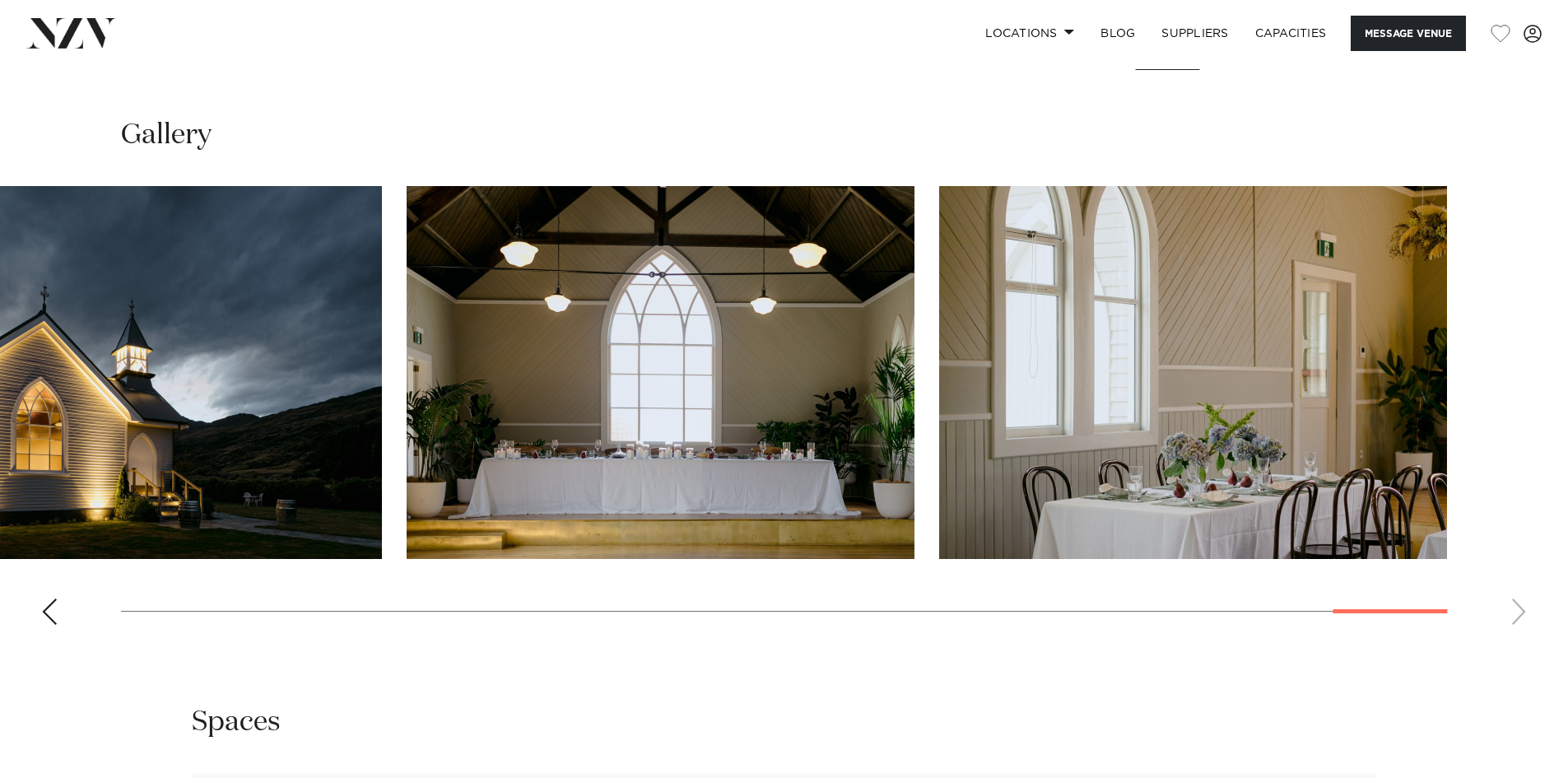
click at [1517, 610] on swiper-container at bounding box center [784, 412] width 1568 height 452
